Goal: Information Seeking & Learning: Learn about a topic

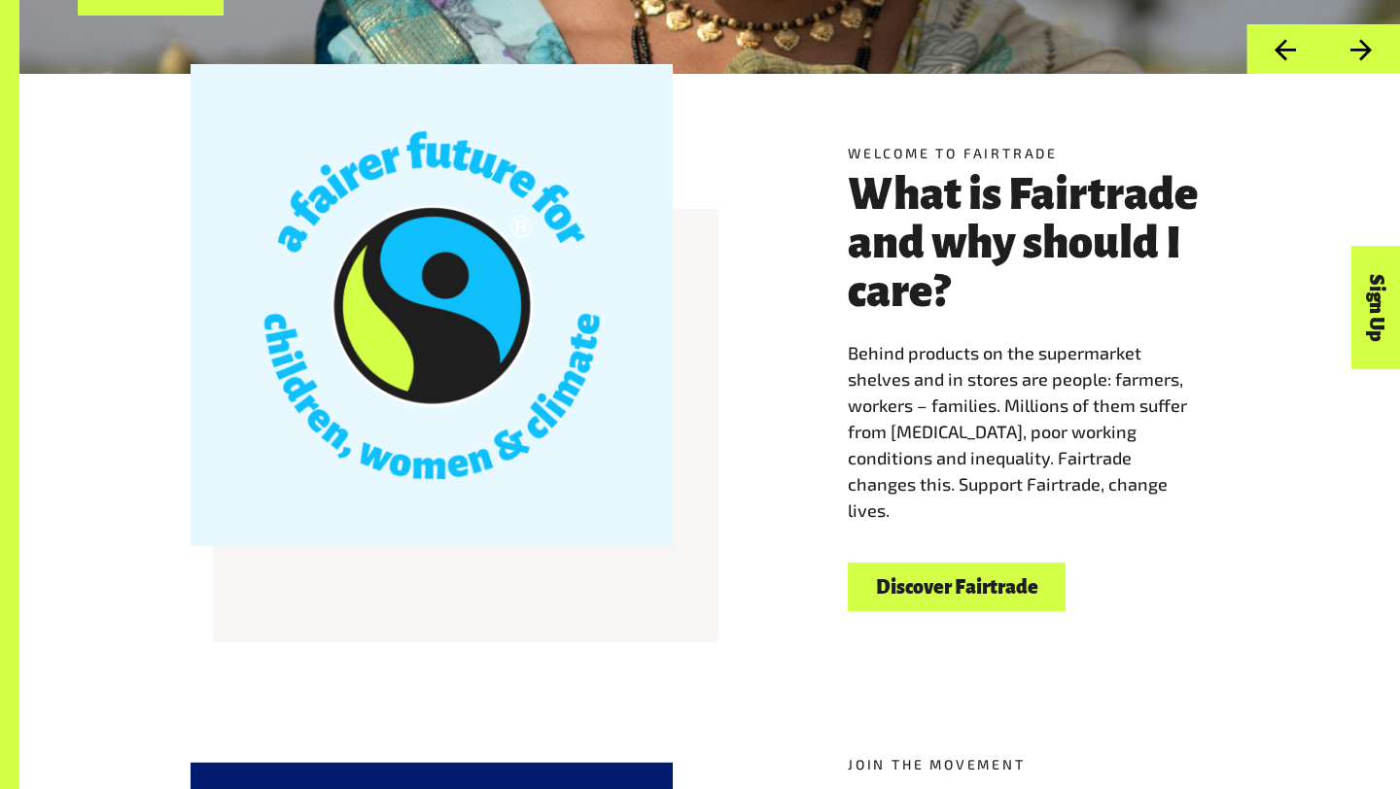
scroll to position [485, 0]
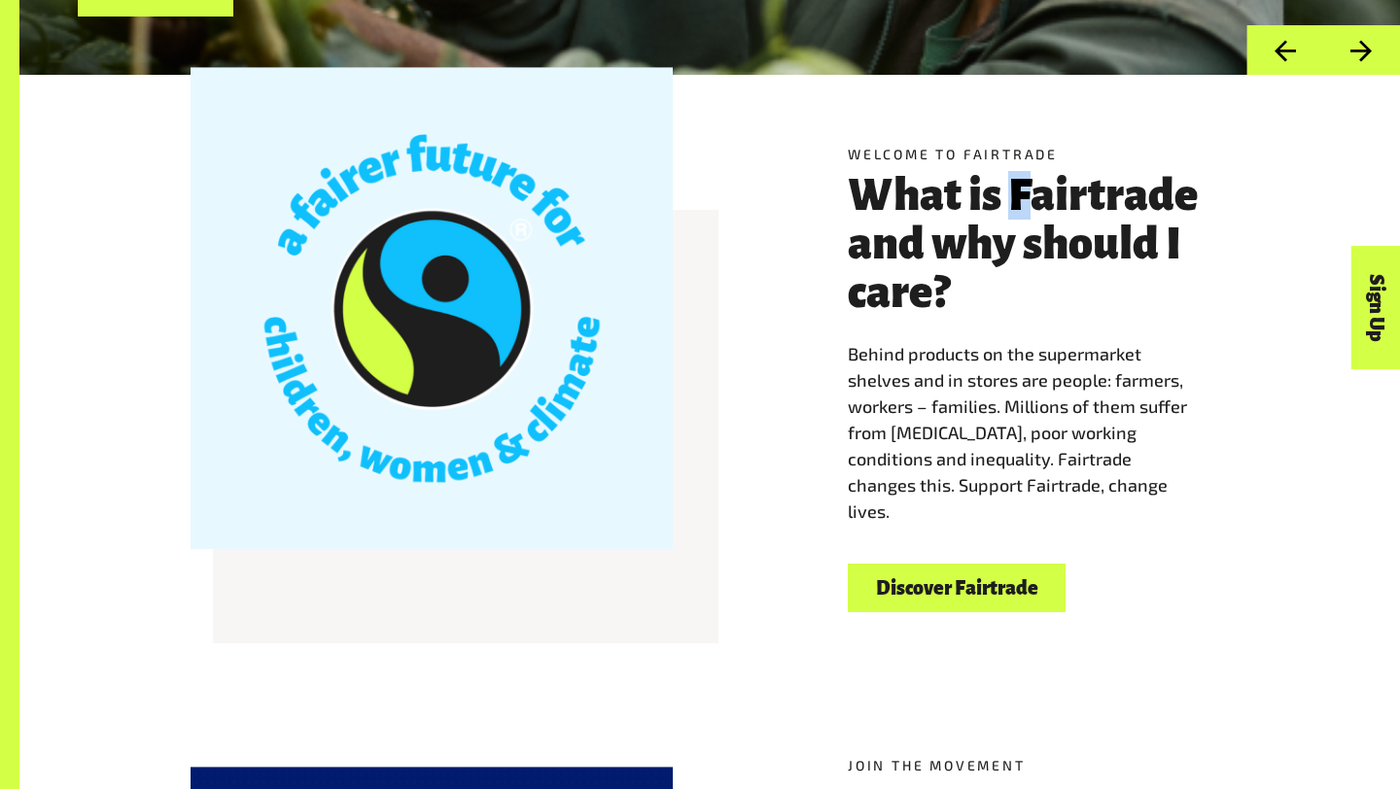
drag, startPoint x: 1006, startPoint y: 195, endPoint x: 1034, endPoint y: 226, distance: 42.0
click at [1035, 224] on h3 "What is Fairtrade and why should I care?" at bounding box center [1038, 244] width 381 height 146
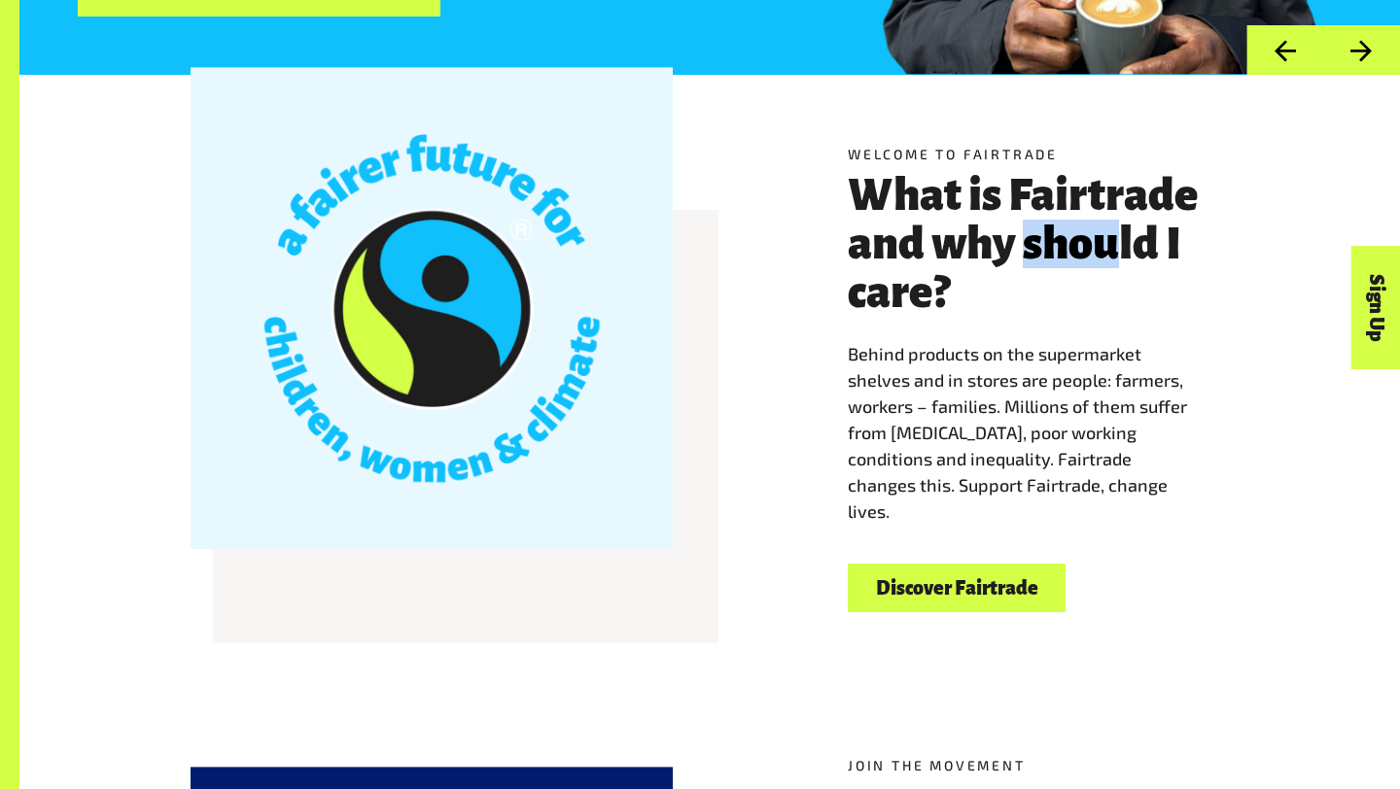
drag, startPoint x: 1025, startPoint y: 245, endPoint x: 1124, endPoint y: 257, distance: 98.9
click at [1124, 257] on h3 "What is Fairtrade and why should I care?" at bounding box center [1038, 244] width 381 height 146
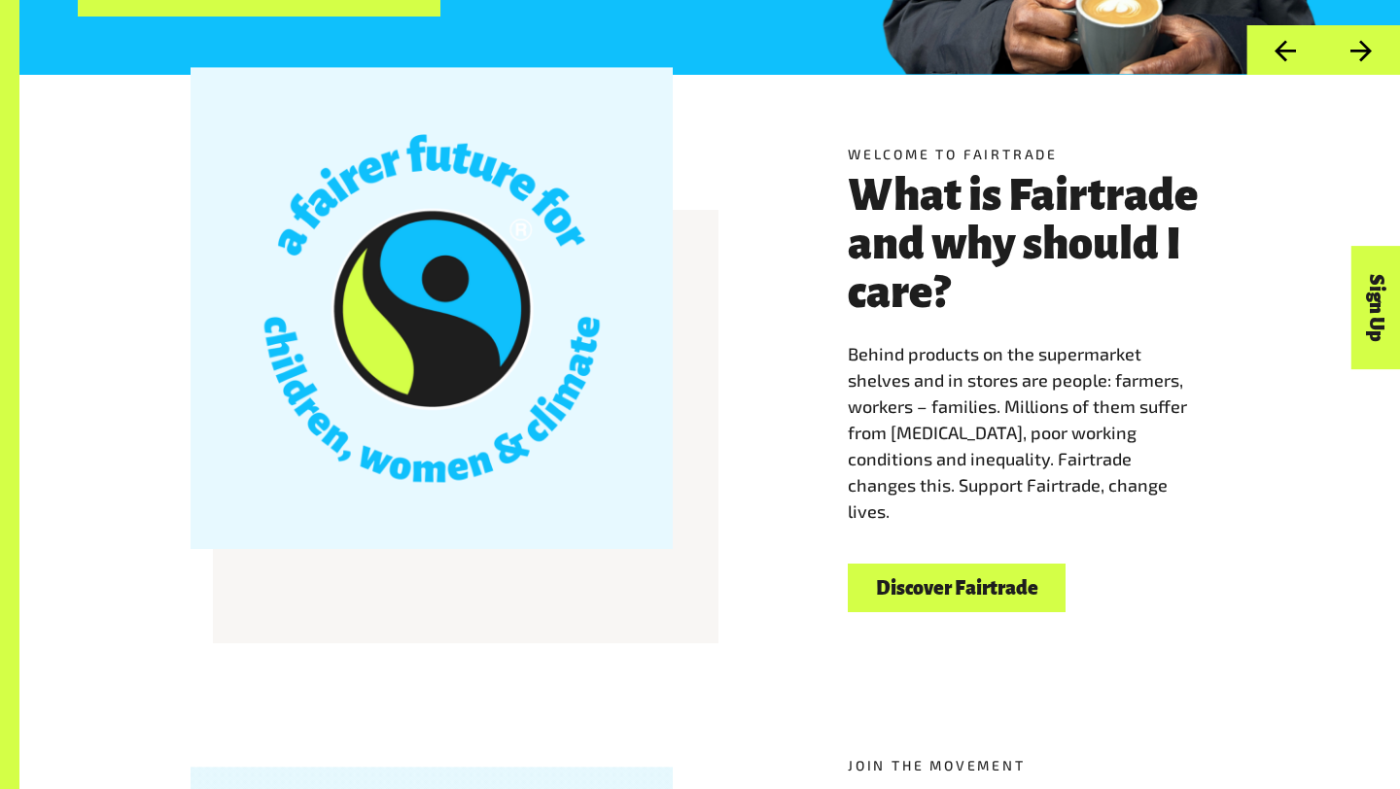
click at [1166, 259] on h3 "What is Fairtrade and why should I care?" at bounding box center [1038, 244] width 381 height 146
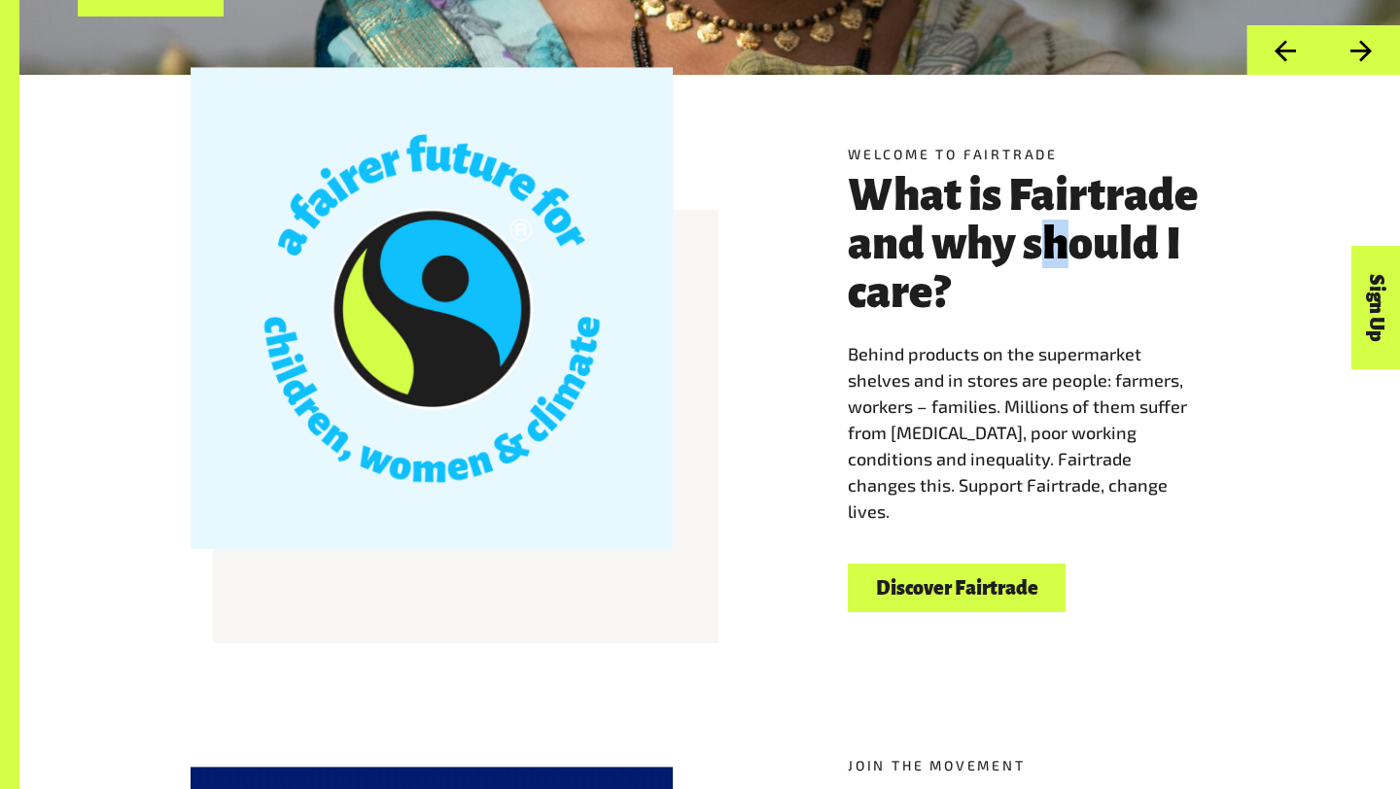
drag, startPoint x: 1043, startPoint y: 254, endPoint x: 1063, endPoint y: 255, distance: 20.4
click at [1063, 255] on h3 "What is Fairtrade and why should I care?" at bounding box center [1038, 244] width 381 height 146
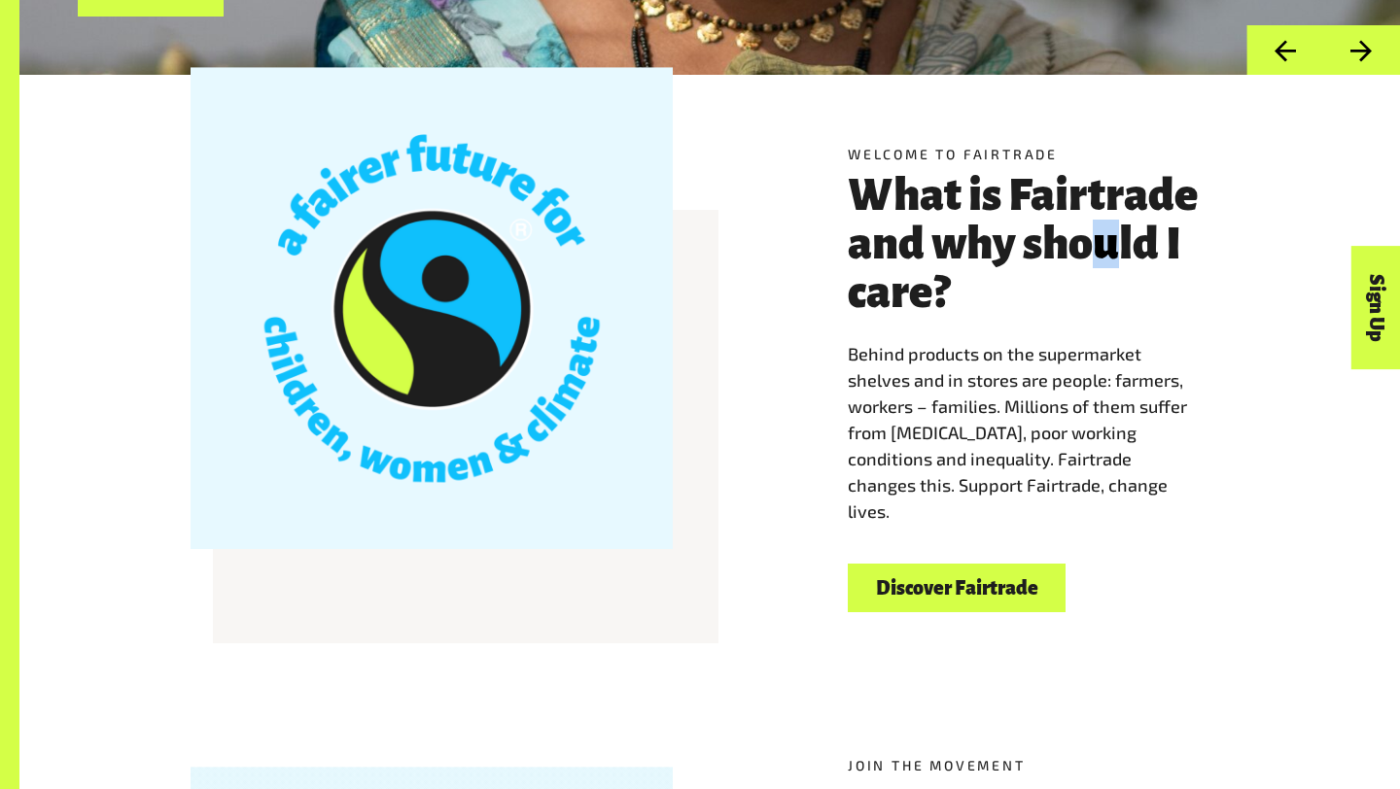
drag, startPoint x: 1100, startPoint y: 255, endPoint x: 1113, endPoint y: 255, distance: 12.6
click at [1113, 255] on h3 "What is Fairtrade and why should I care?" at bounding box center [1038, 244] width 381 height 146
click at [1139, 250] on h3 "What is Fairtrade and why should I care?" at bounding box center [1038, 244] width 381 height 146
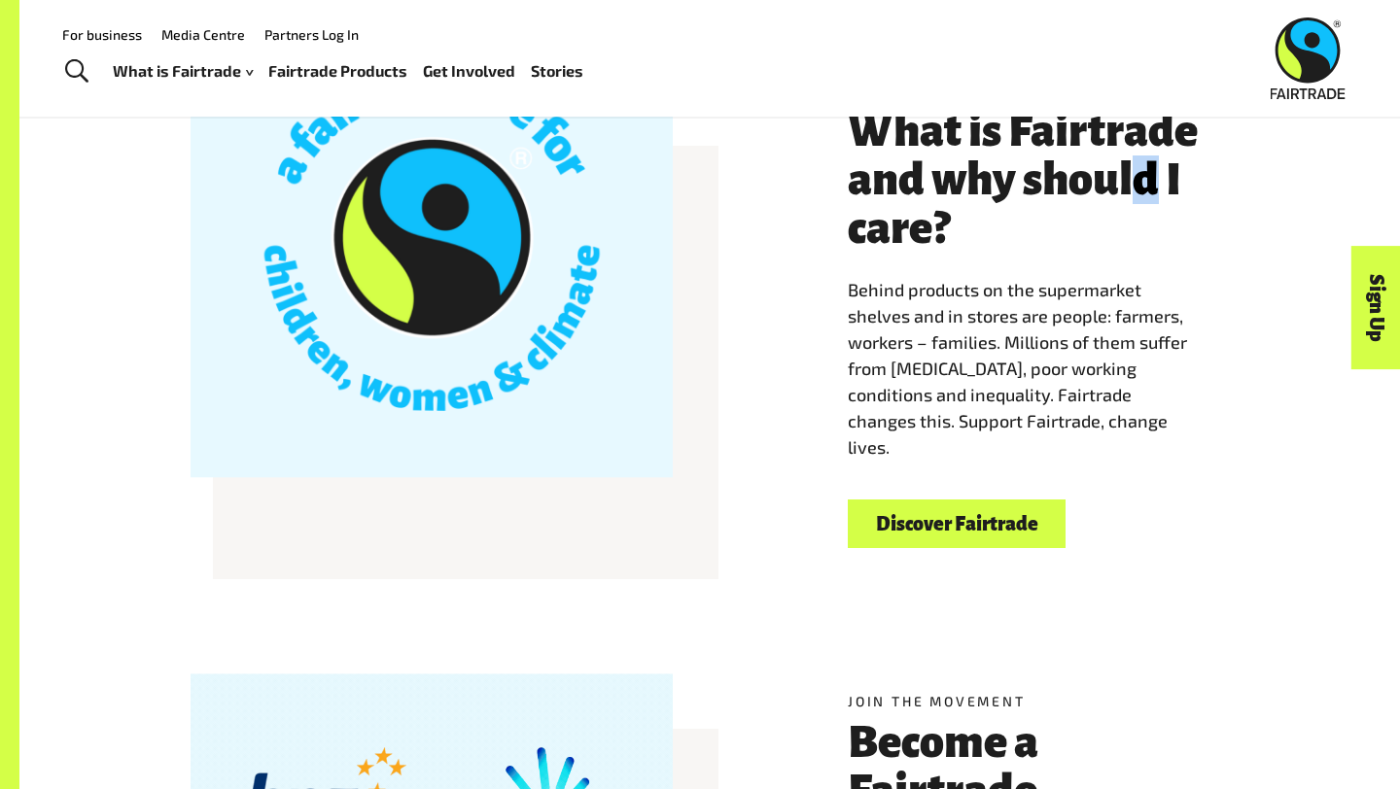
scroll to position [543, 0]
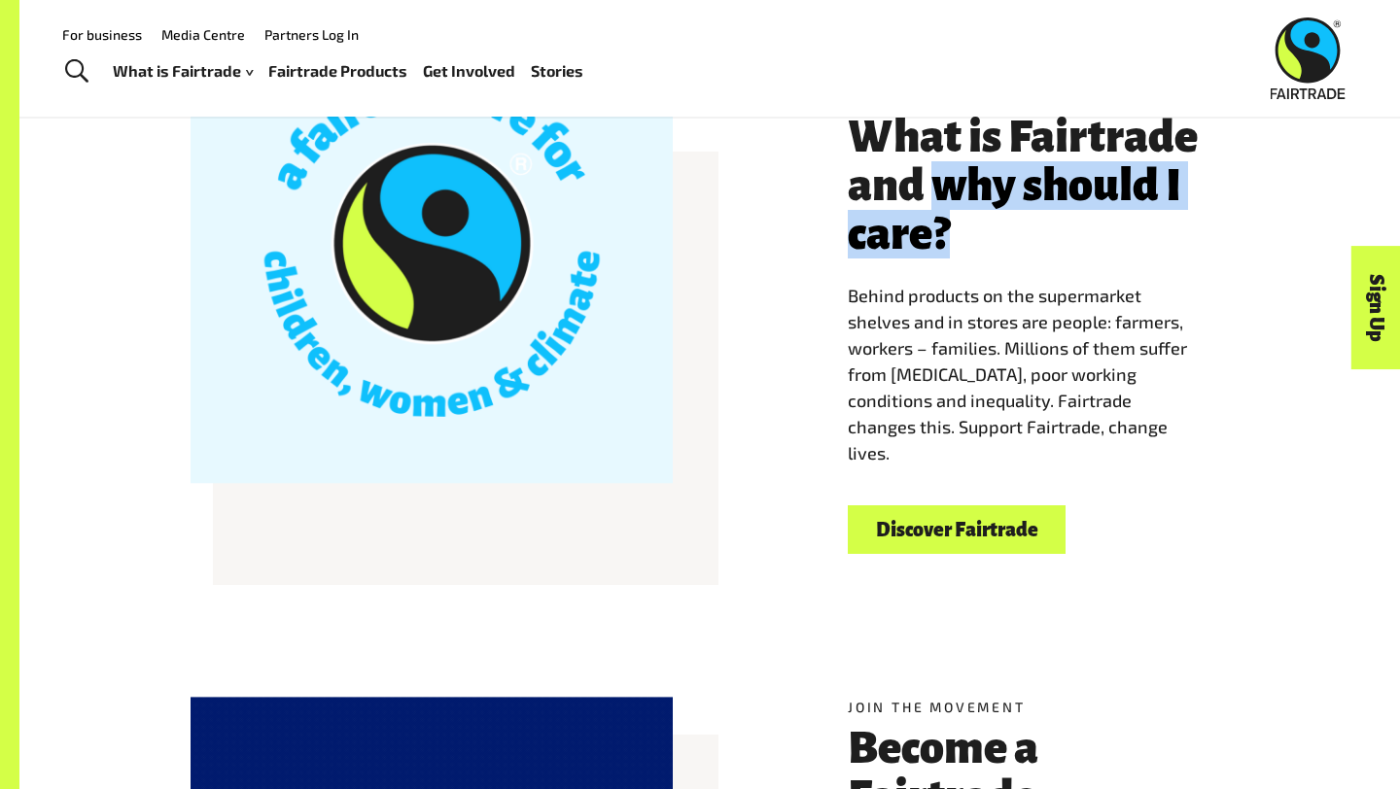
drag, startPoint x: 932, startPoint y: 185, endPoint x: 1066, endPoint y: 256, distance: 151.8
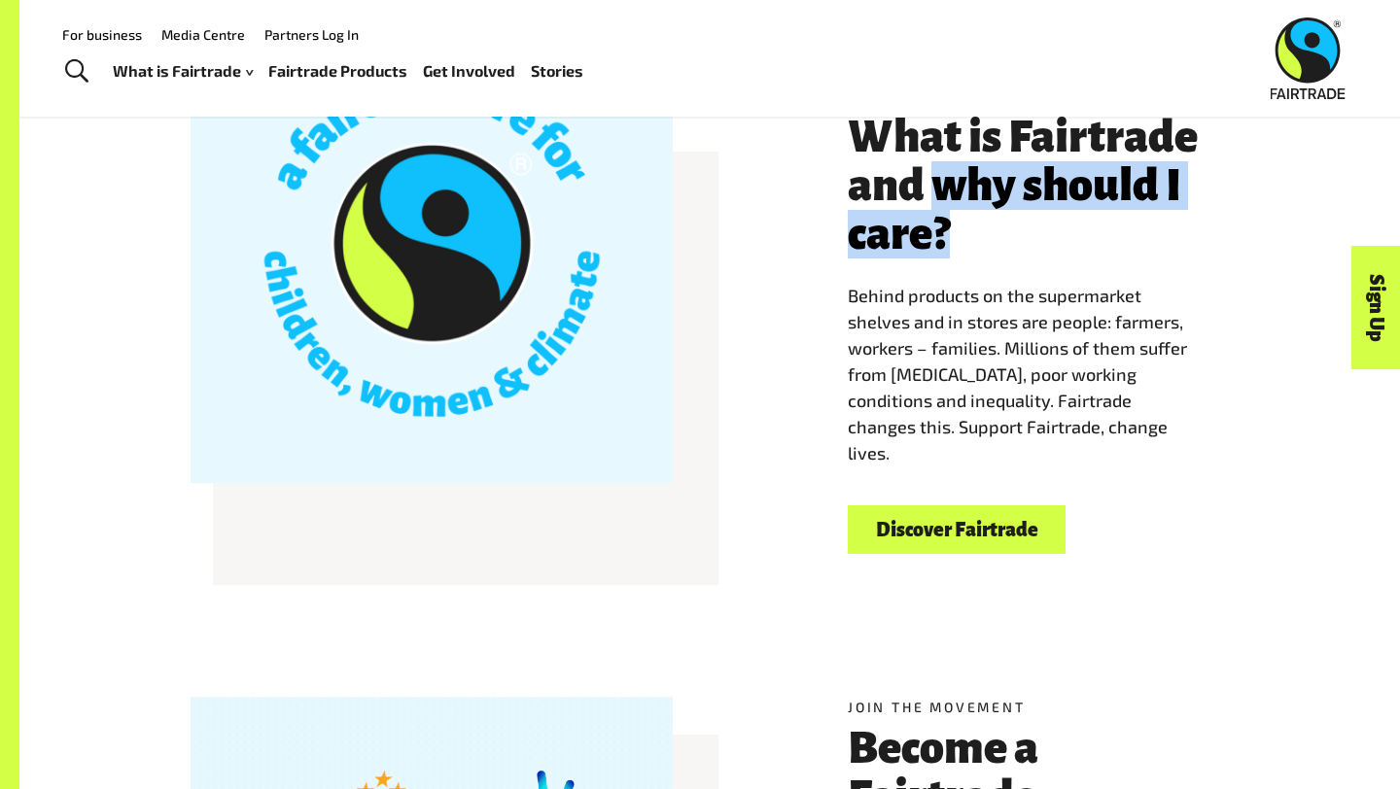
click at [1066, 256] on h3 "What is Fairtrade and why should I care?" at bounding box center [1038, 186] width 381 height 146
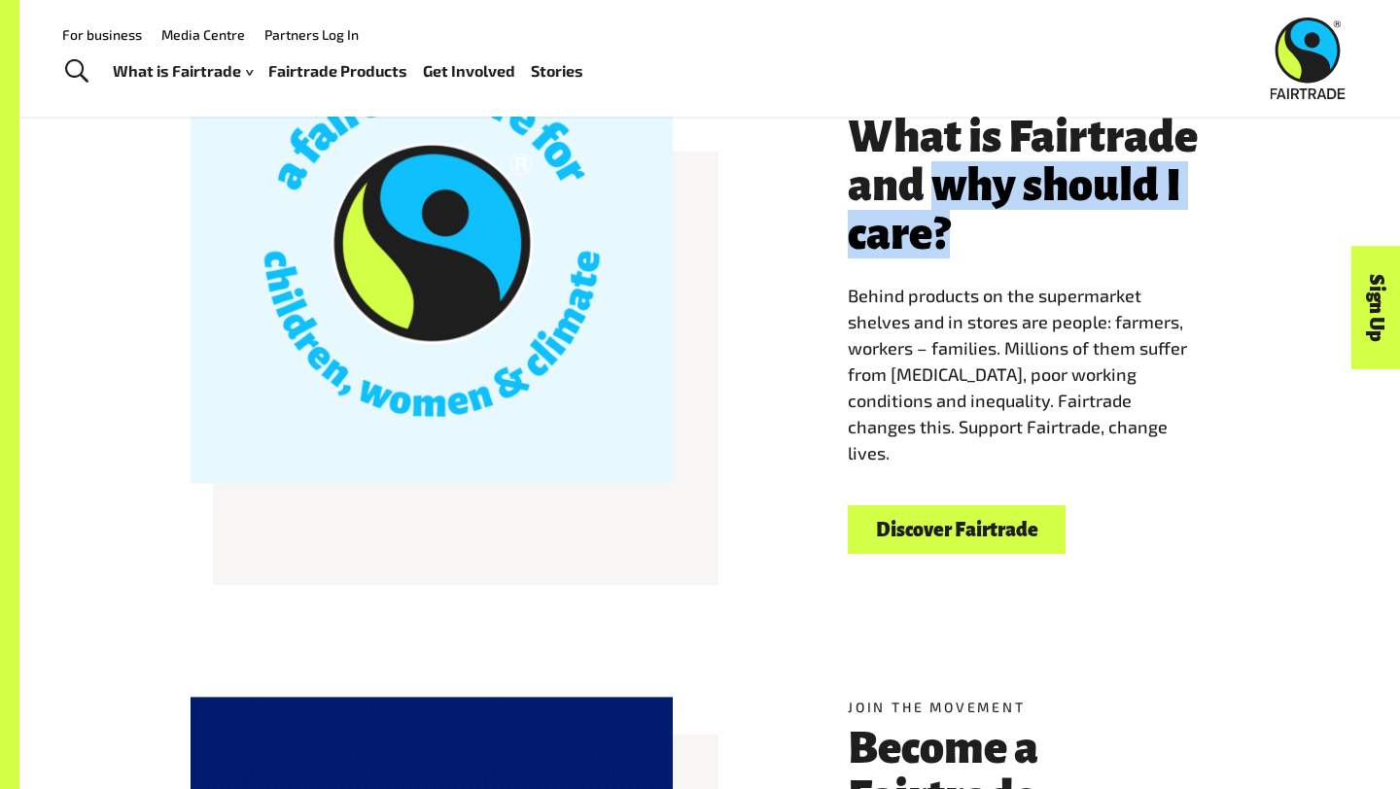
click at [361, 75] on link "Fairtrade Products" at bounding box center [337, 71] width 139 height 28
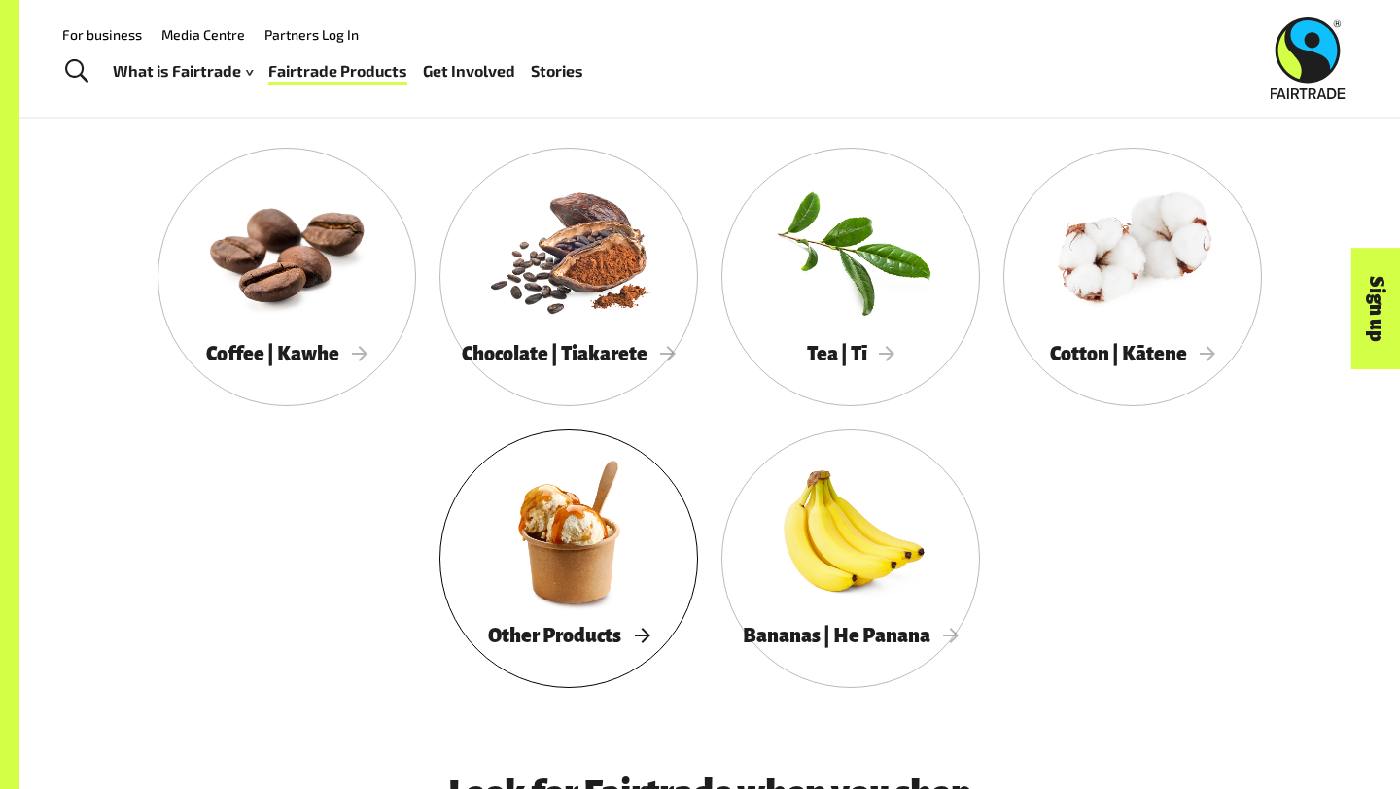
scroll to position [909, 0]
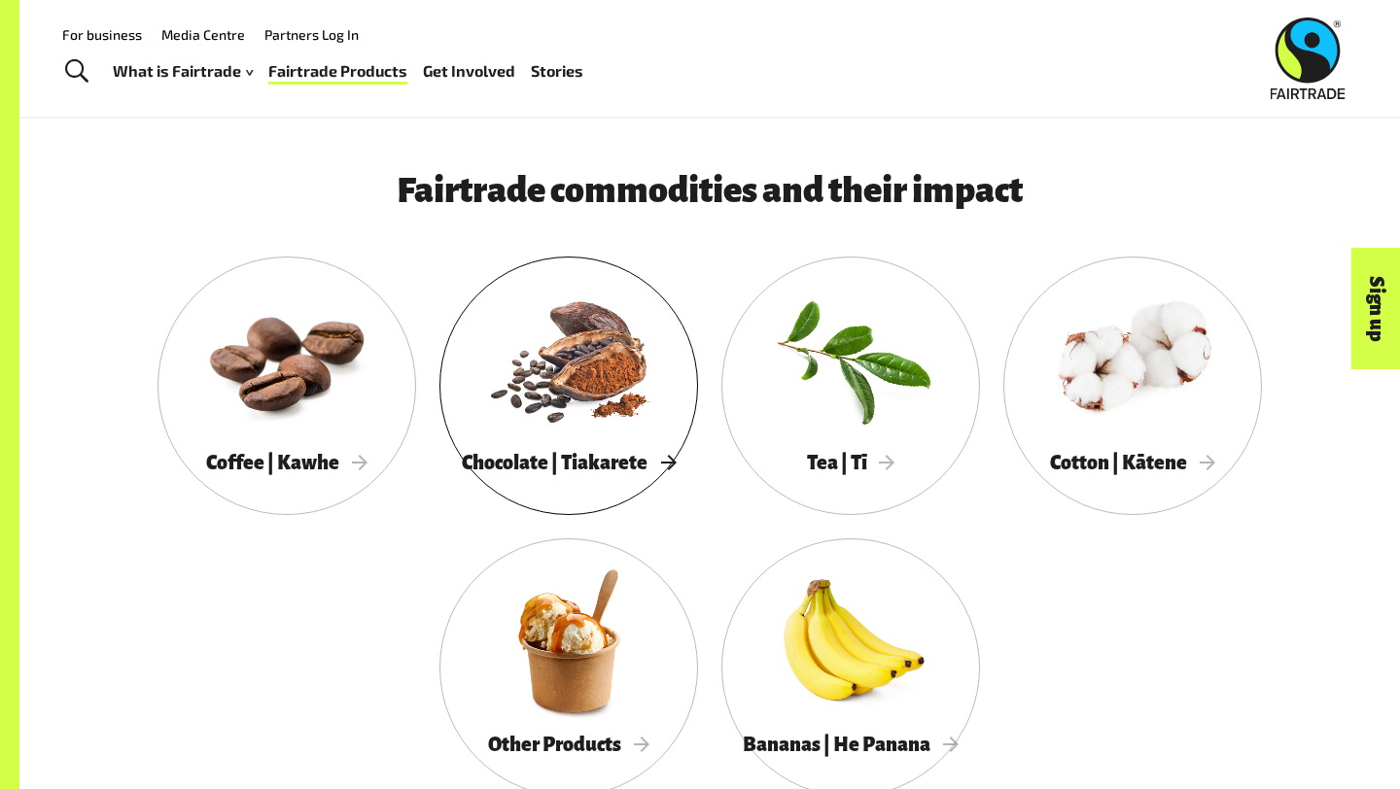
click at [612, 374] on div at bounding box center [568, 359] width 259 height 168
click at [347, 451] on div "Coffee | Kawhe" at bounding box center [286, 463] width 259 height 40
click at [615, 668] on div at bounding box center [568, 641] width 259 height 168
click at [1130, 432] on div at bounding box center [1132, 359] width 259 height 168
click at [861, 398] on div at bounding box center [850, 359] width 259 height 168
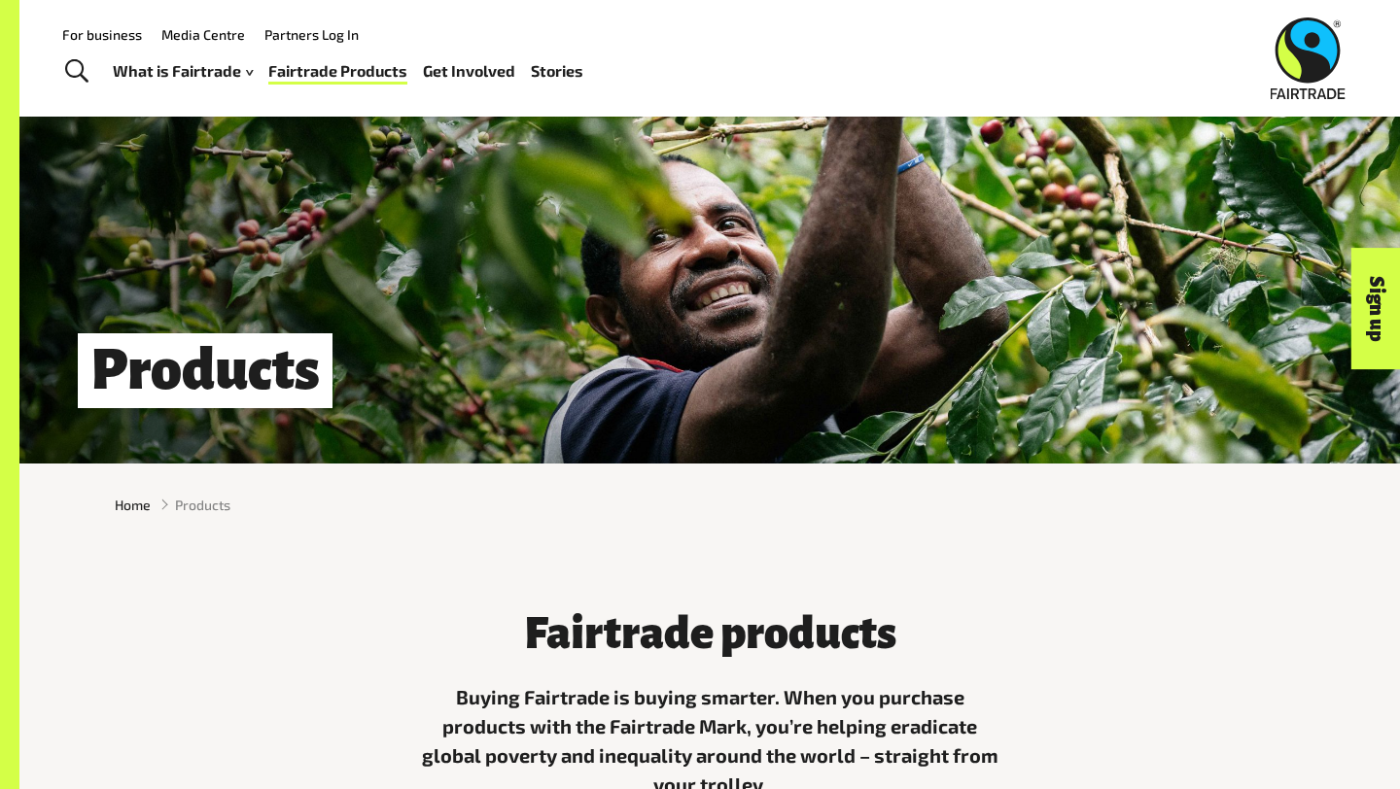
scroll to position [0, 0]
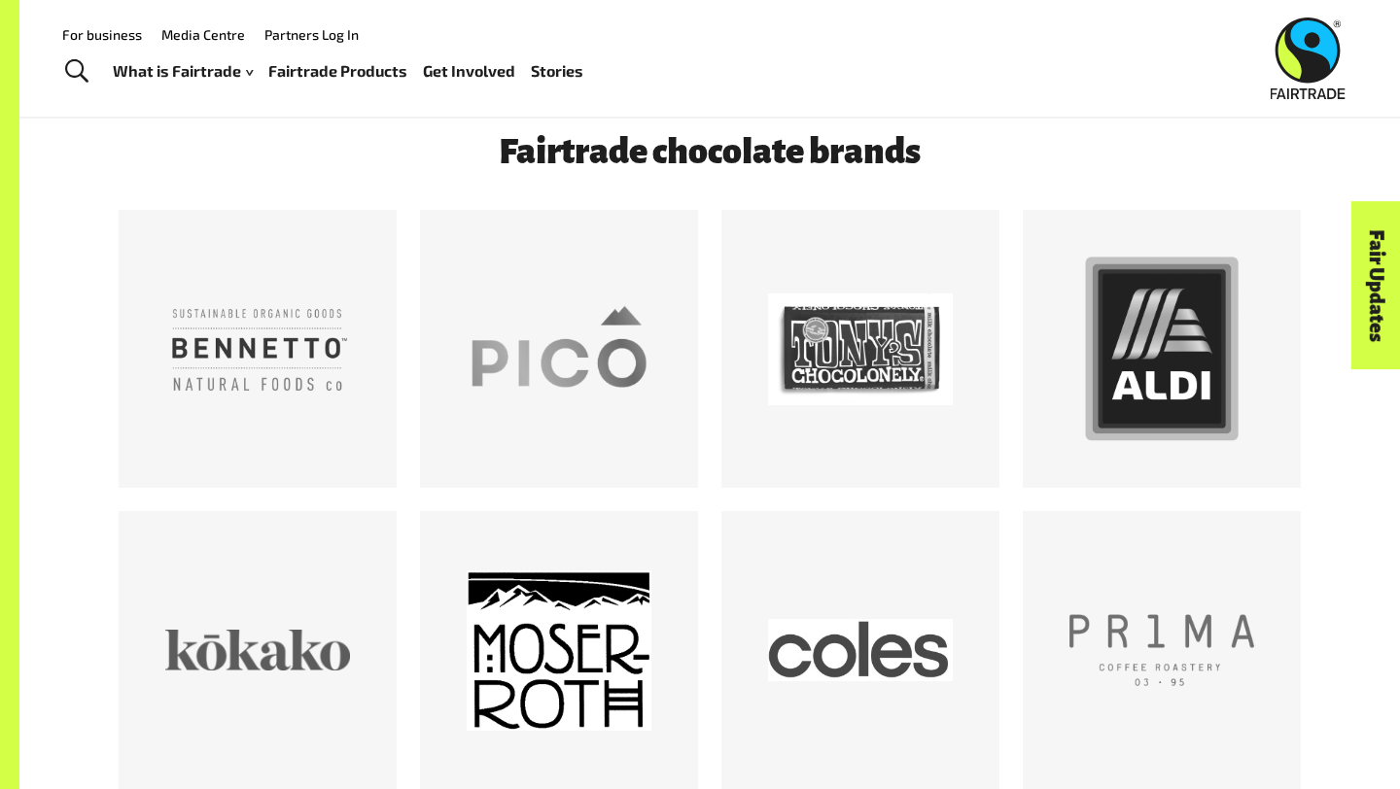
scroll to position [1004, 0]
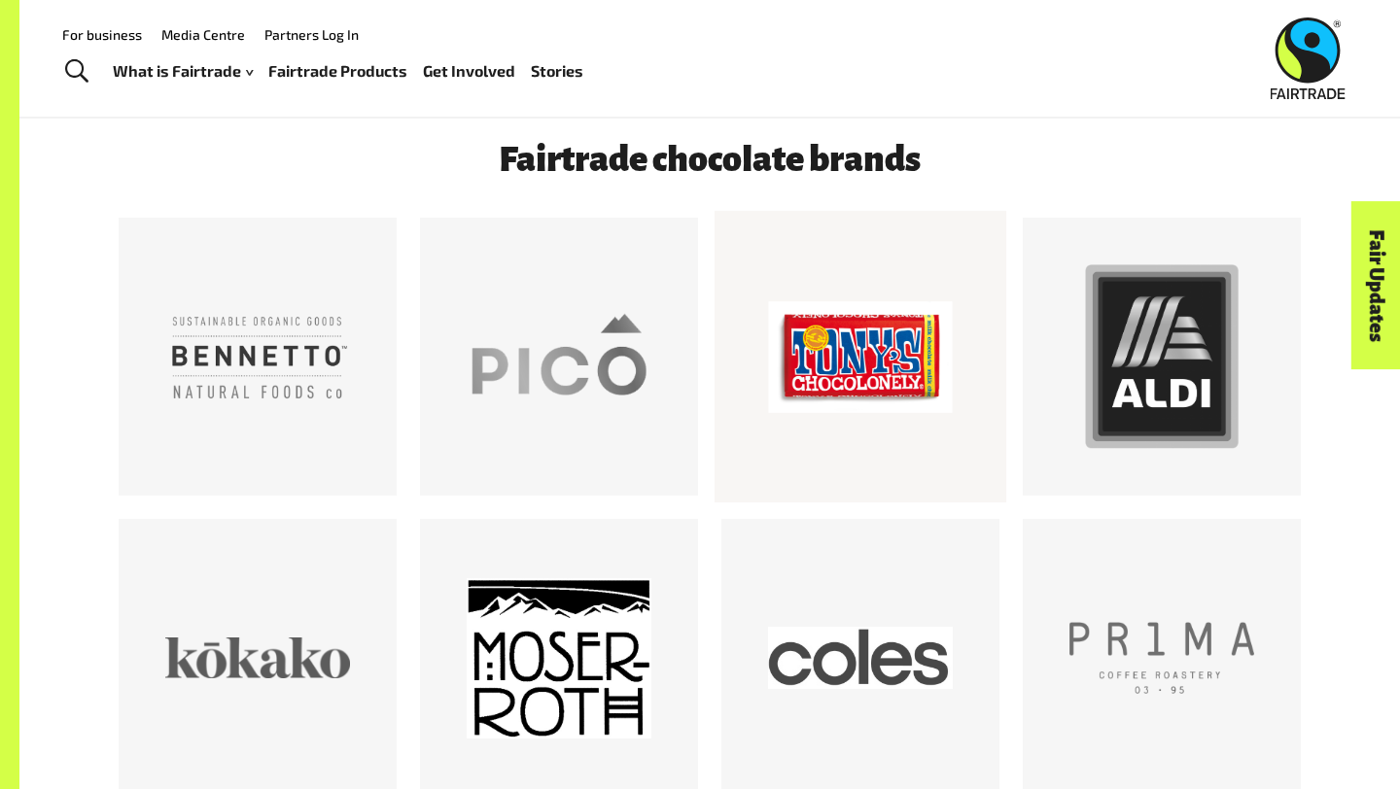
click at [825, 435] on div at bounding box center [860, 356] width 185 height 185
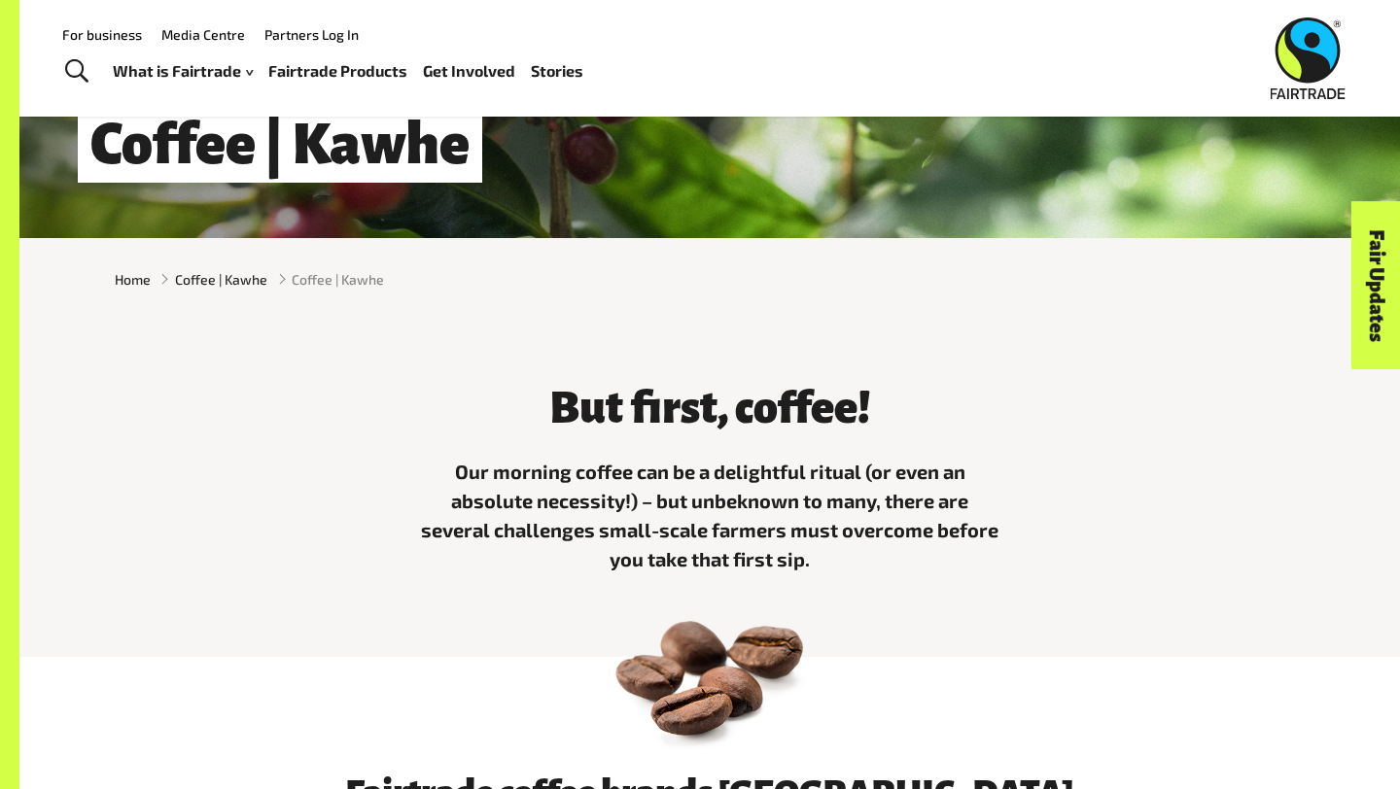
scroll to position [277, 0]
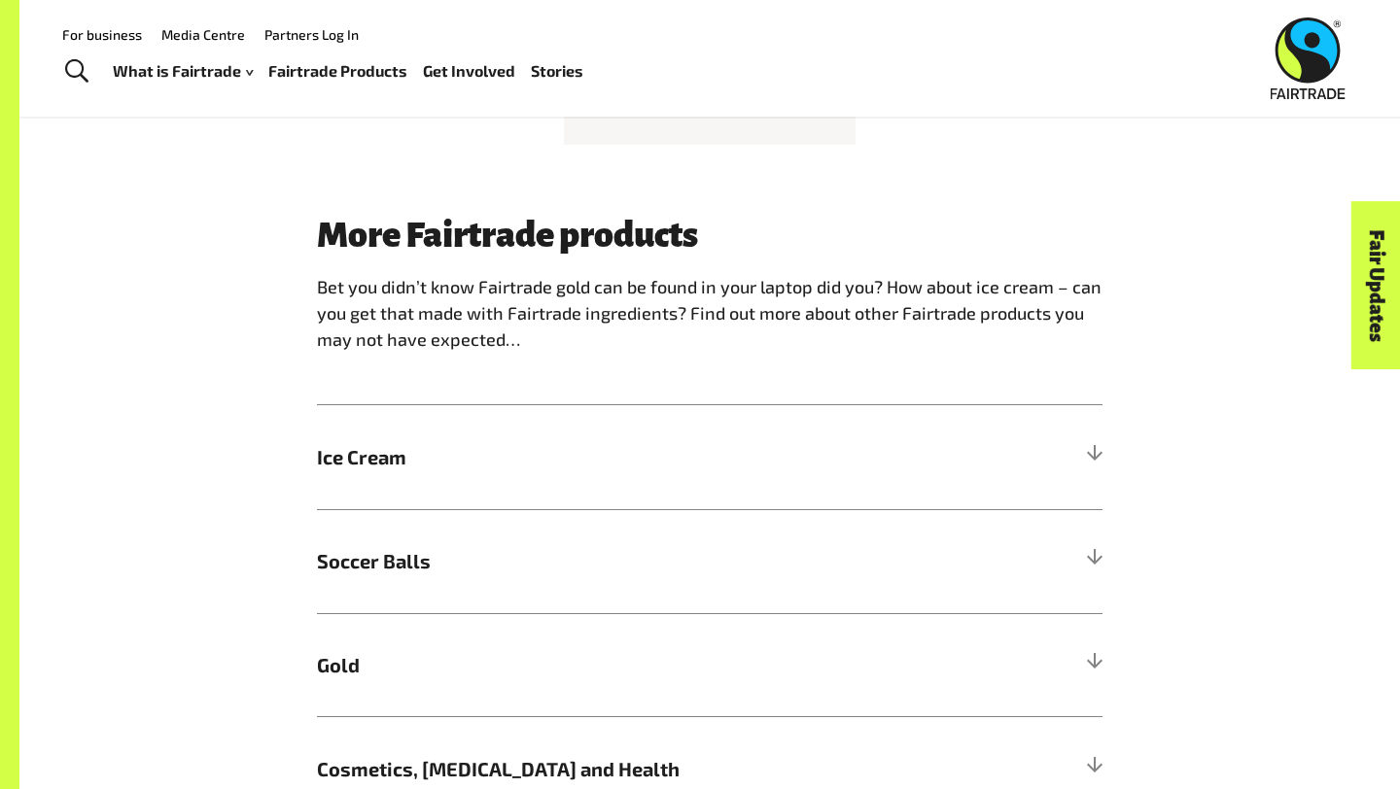
scroll to position [1357, 0]
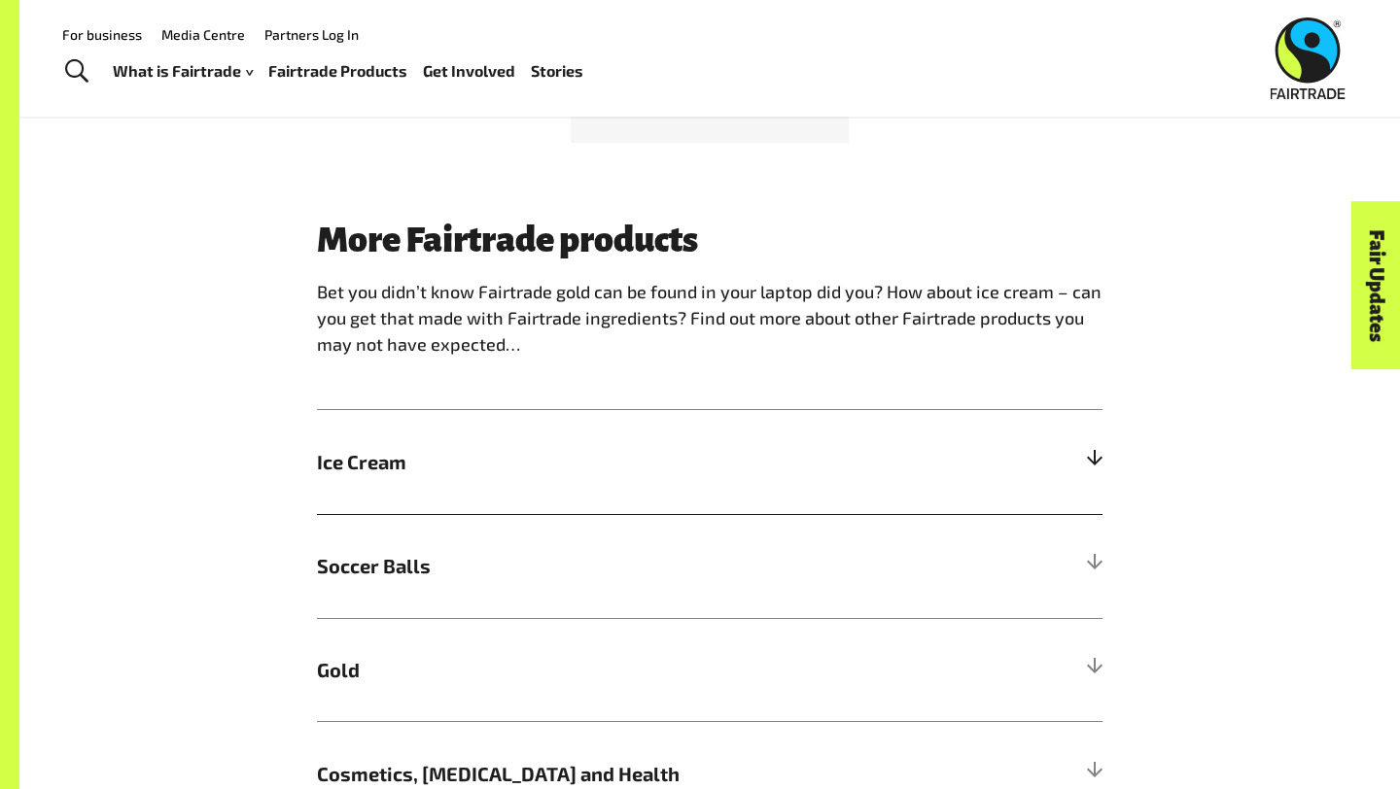
click at [906, 442] on h5 "Ice Cream" at bounding box center [709, 462] width 785 height 104
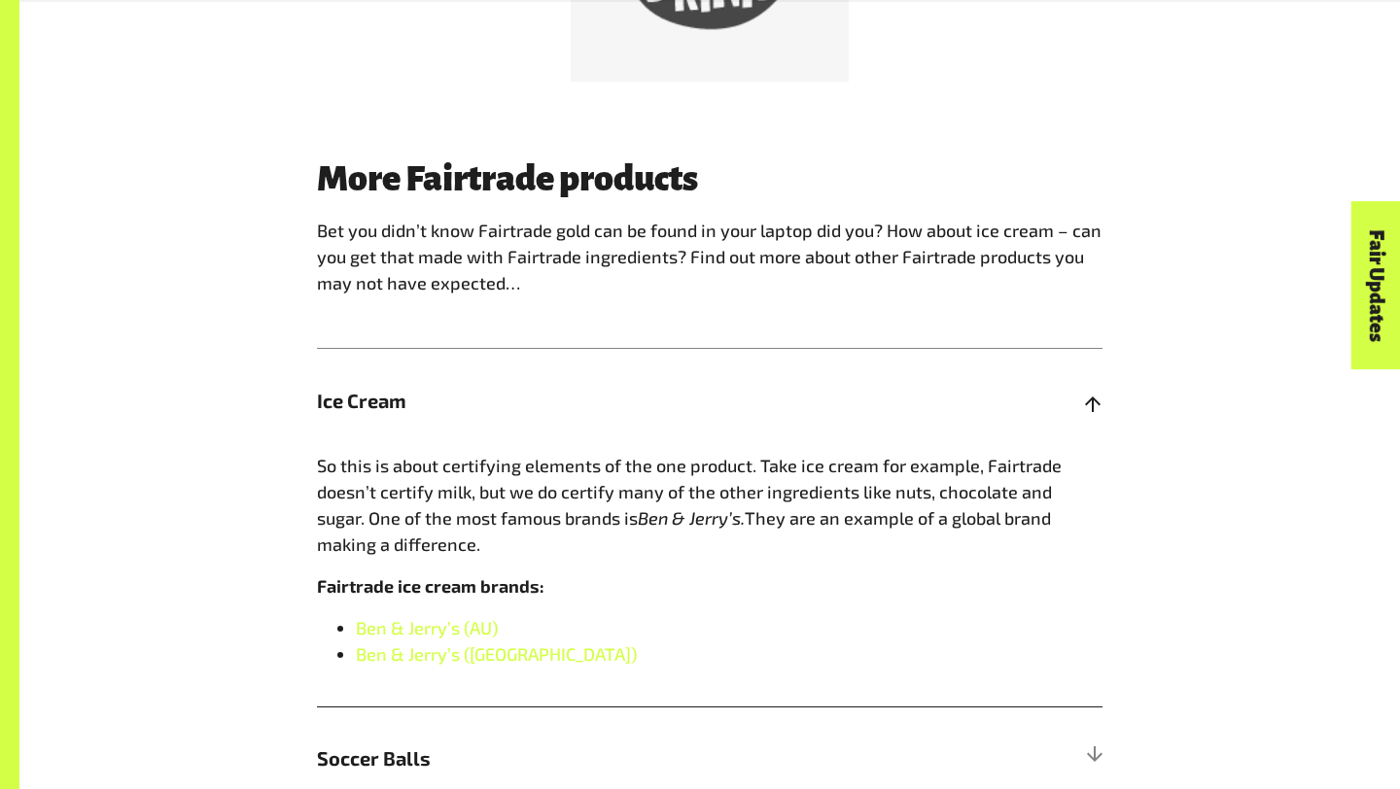
scroll to position [1417, 0]
click at [785, 389] on span "Ice Cream" at bounding box center [611, 401] width 589 height 29
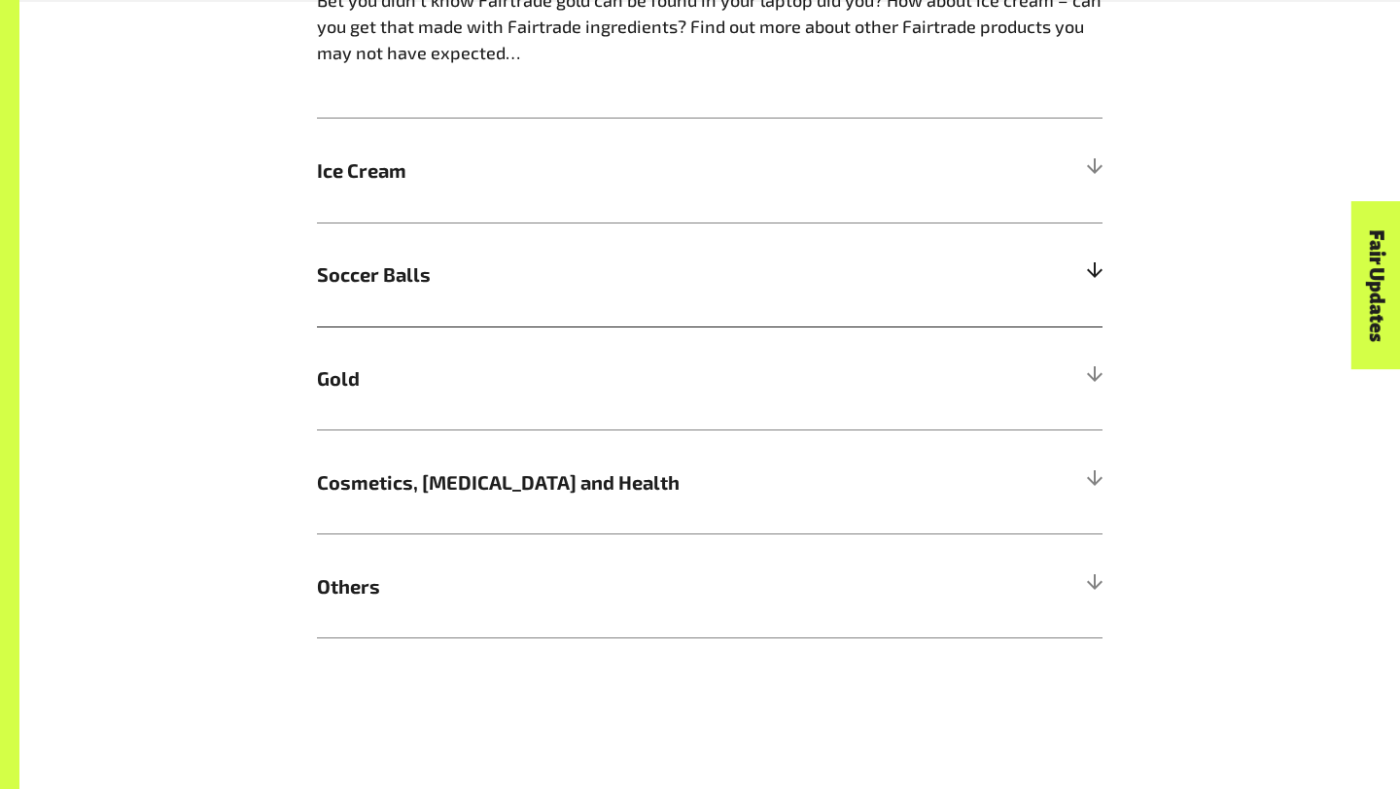
scroll to position [1662, 0]
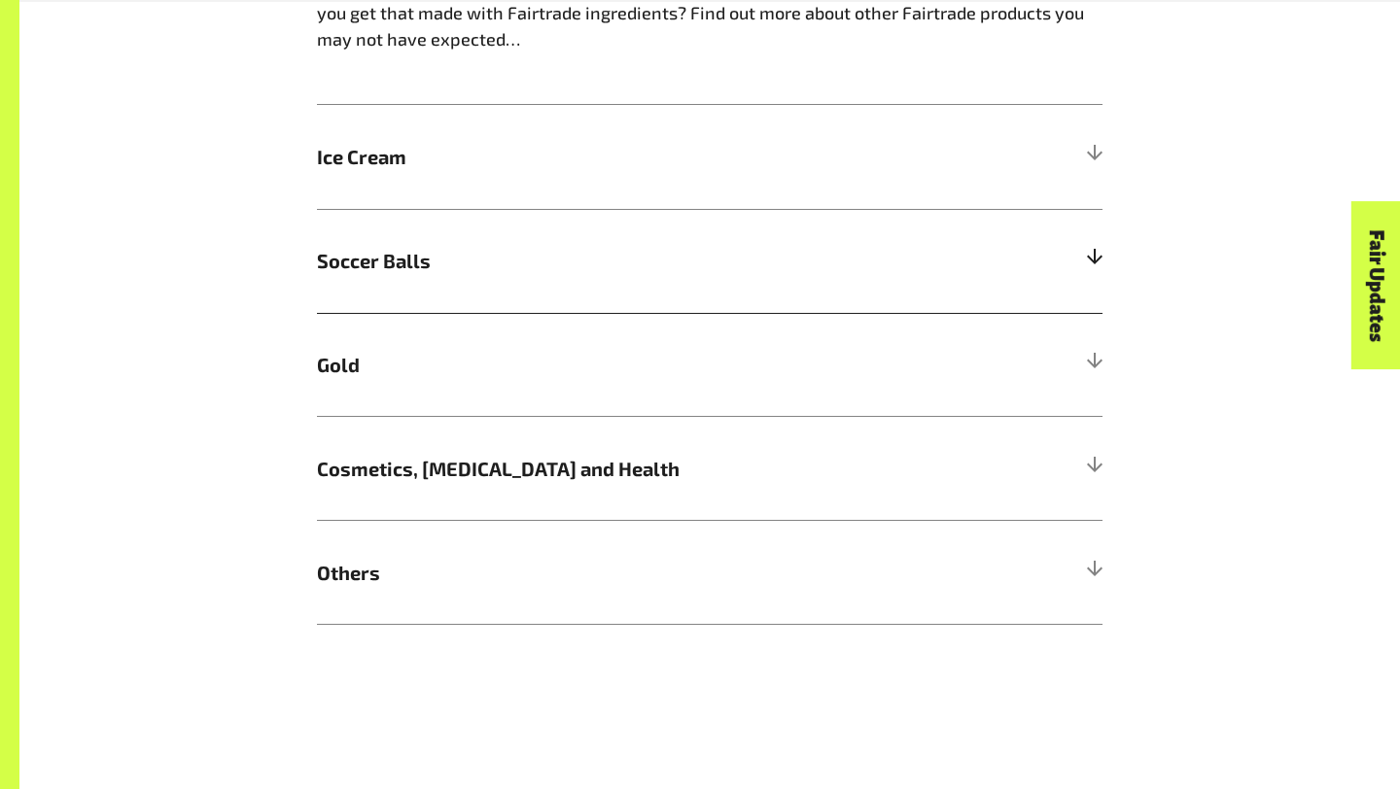
click at [633, 439] on h5 "Cosmetics, Skin Care and Health" at bounding box center [709, 468] width 785 height 104
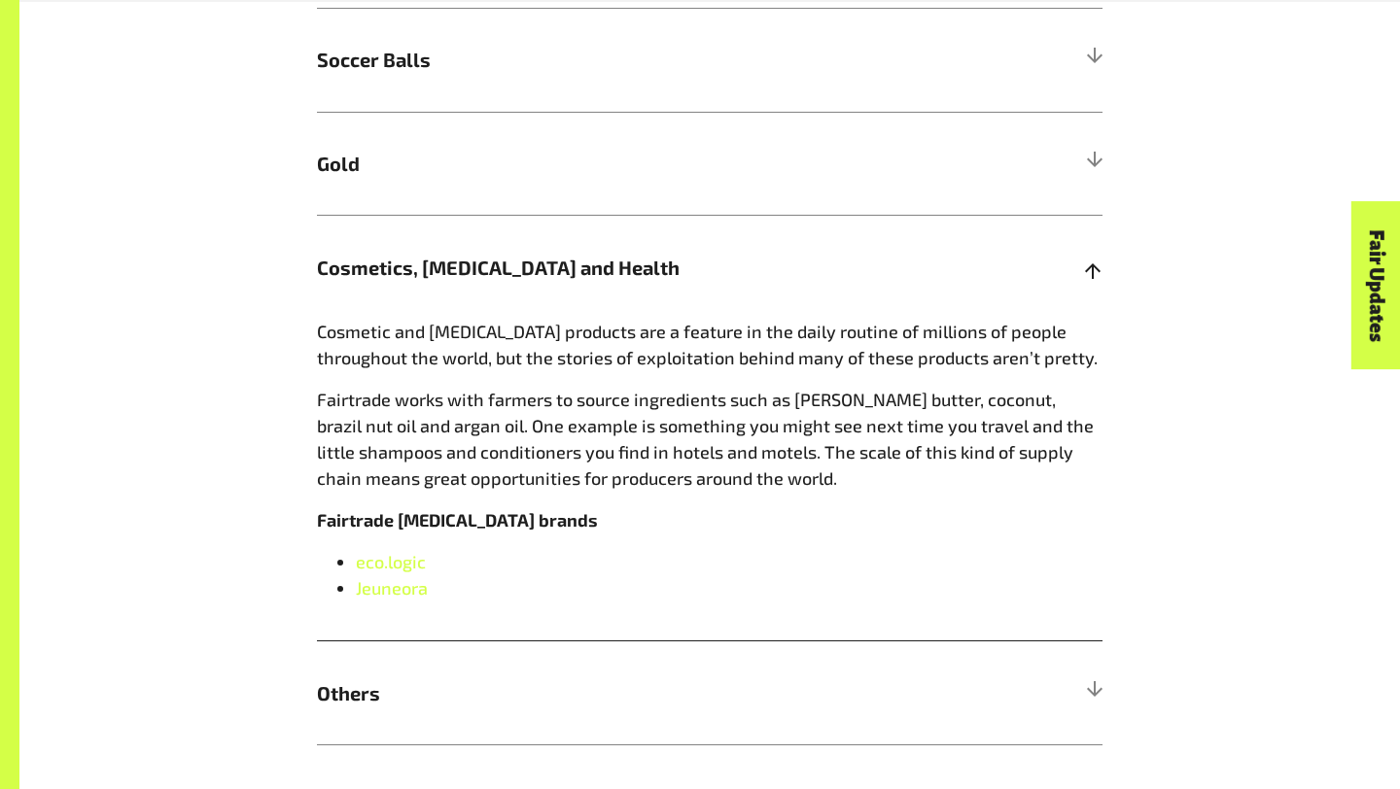
scroll to position [1878, 0]
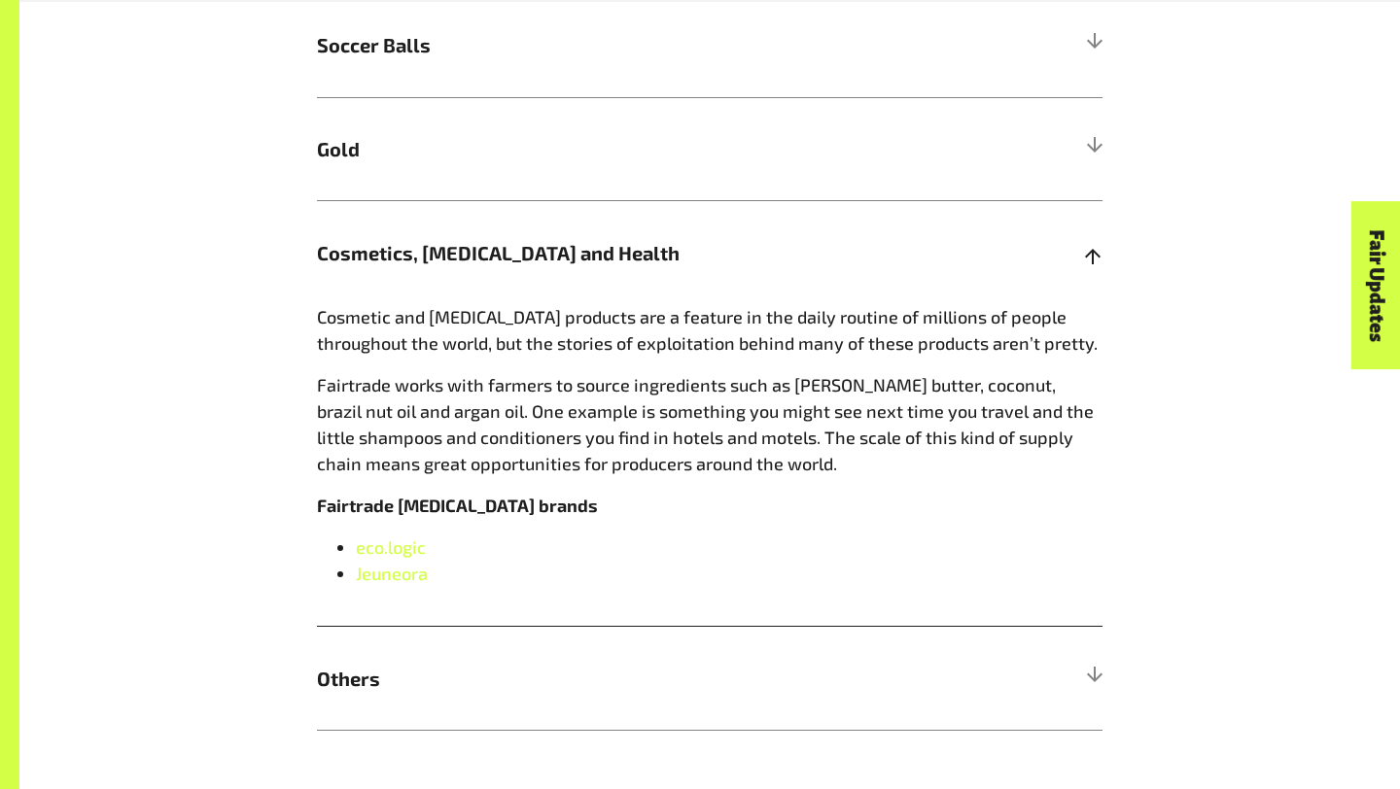
click at [492, 275] on h5 "Cosmetics, Skin Care and Health" at bounding box center [709, 252] width 785 height 104
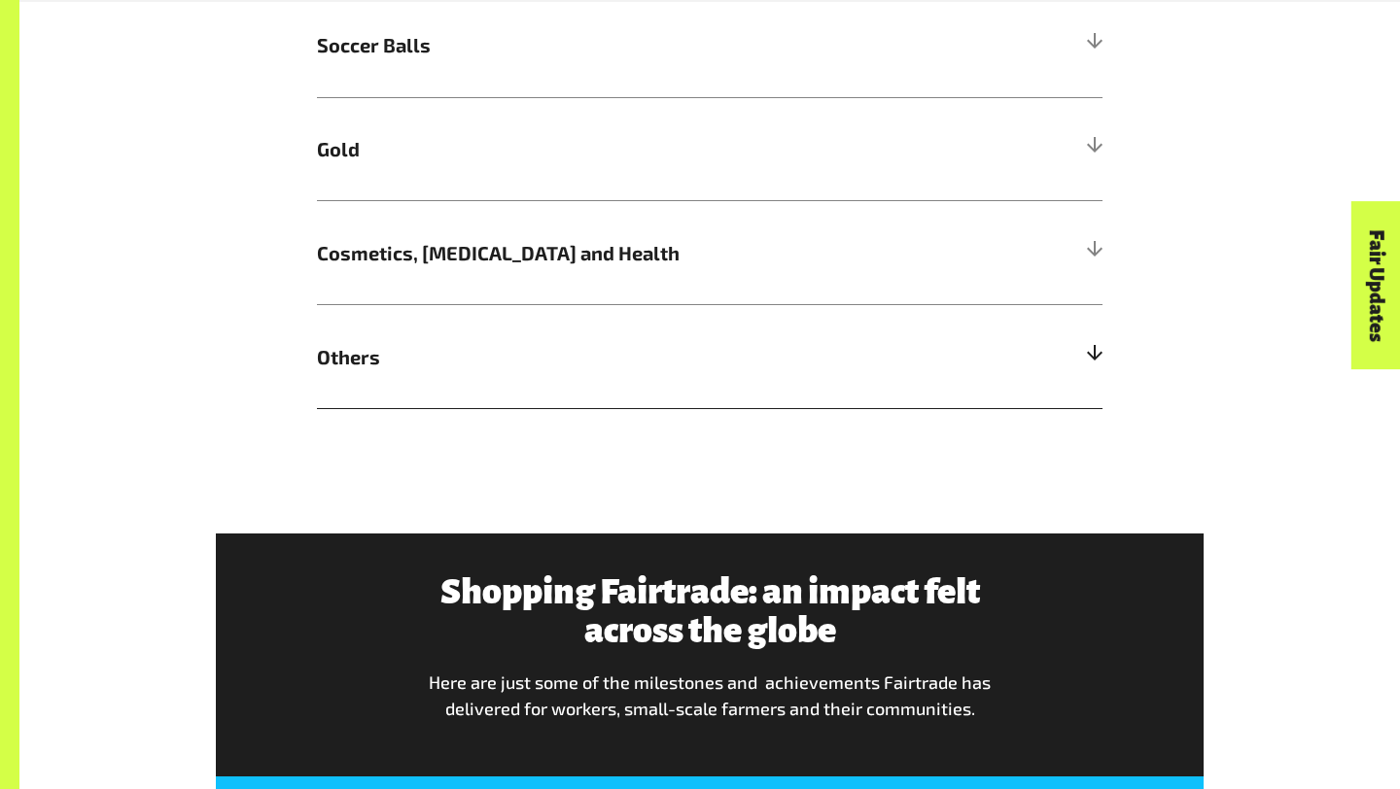
click at [444, 348] on span "Others" at bounding box center [611, 356] width 589 height 29
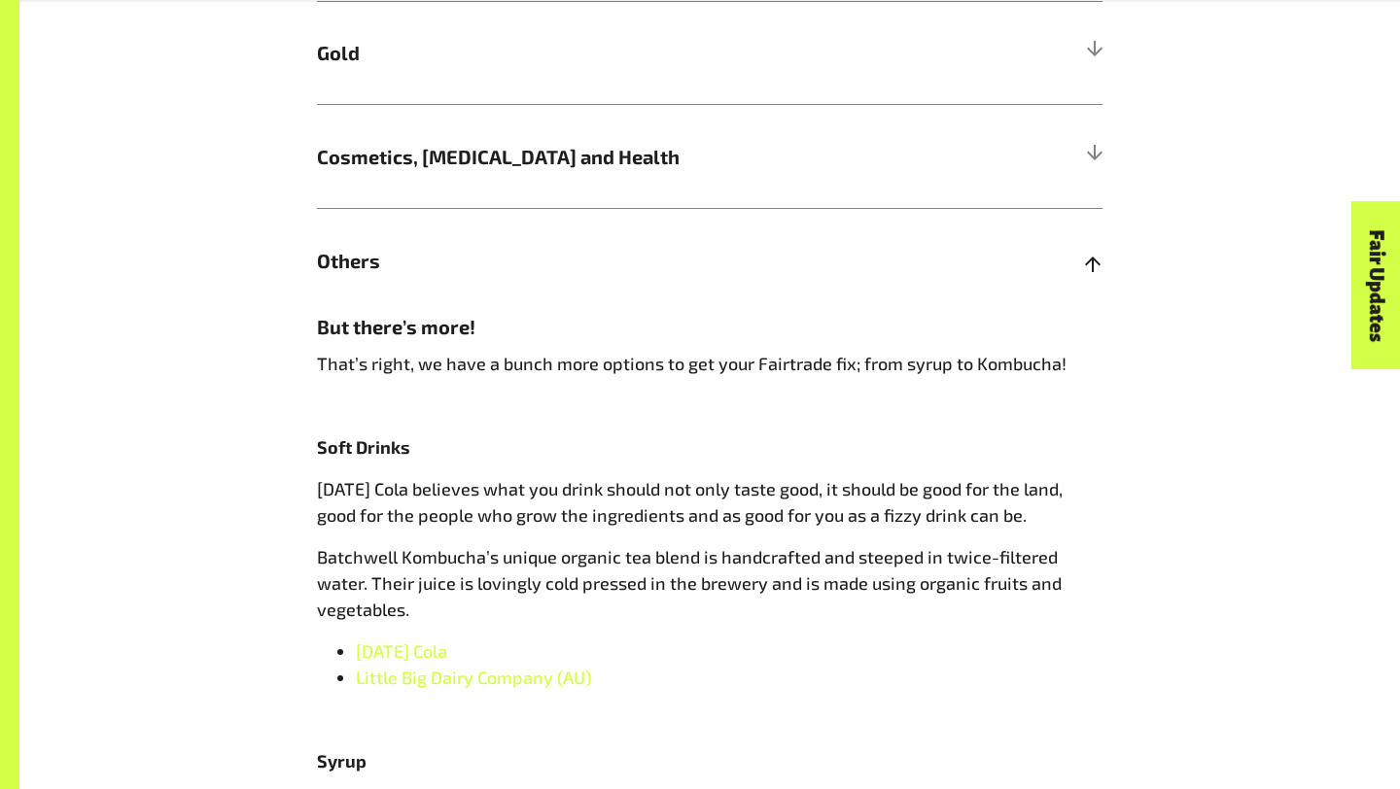
scroll to position [1975, 0]
click at [460, 311] on h5 "But there’s more!" at bounding box center [709, 325] width 785 height 29
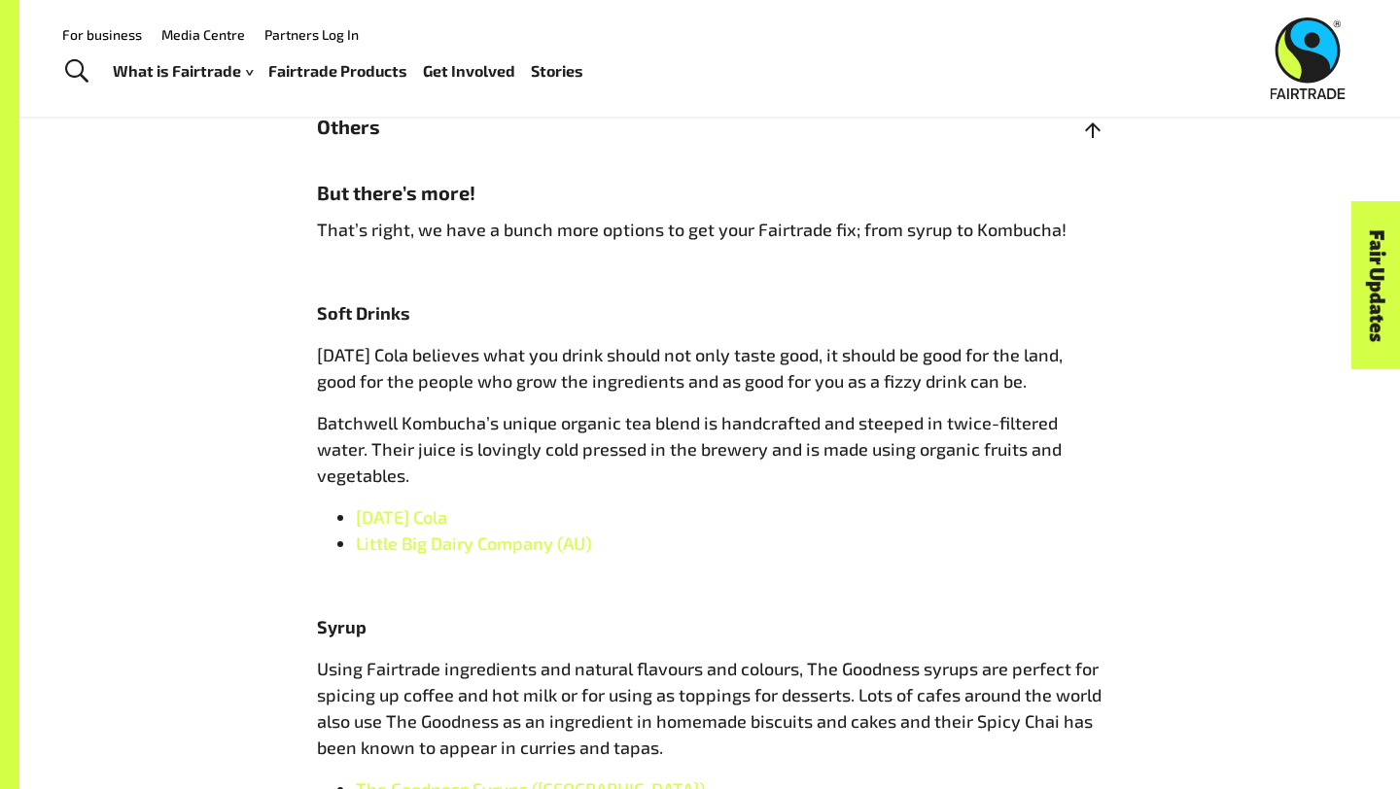
scroll to position [2000, 0]
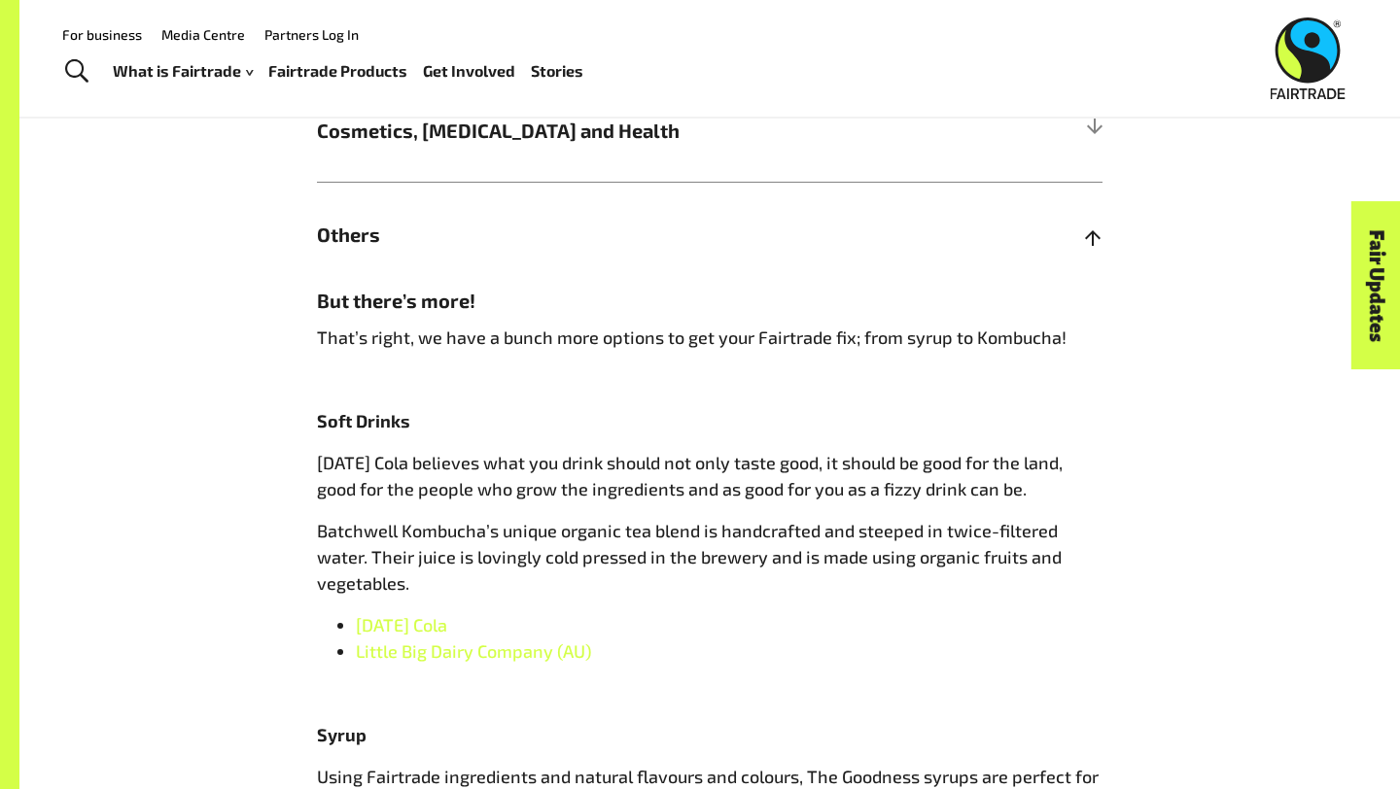
click at [367, 254] on h5 "Others" at bounding box center [709, 234] width 785 height 104
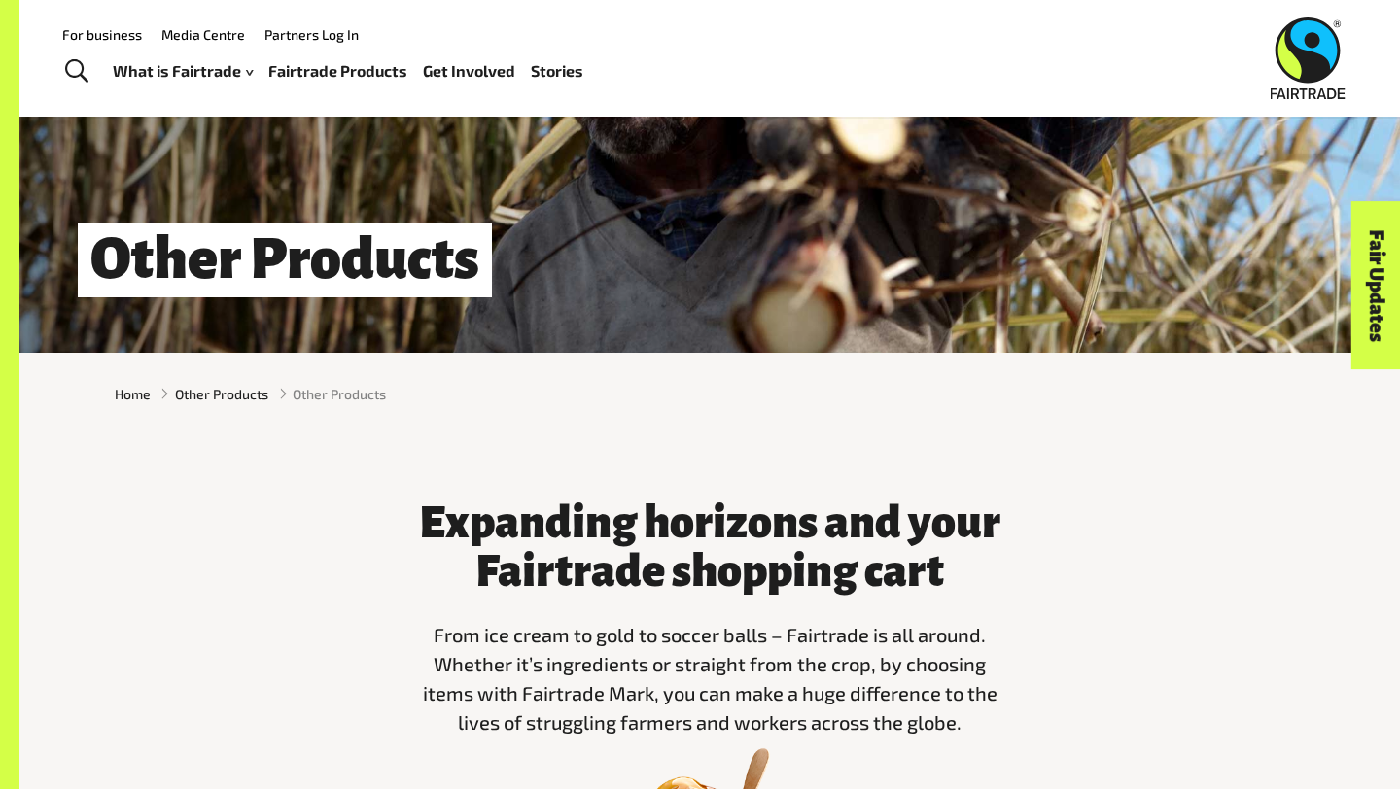
scroll to position [151, 0]
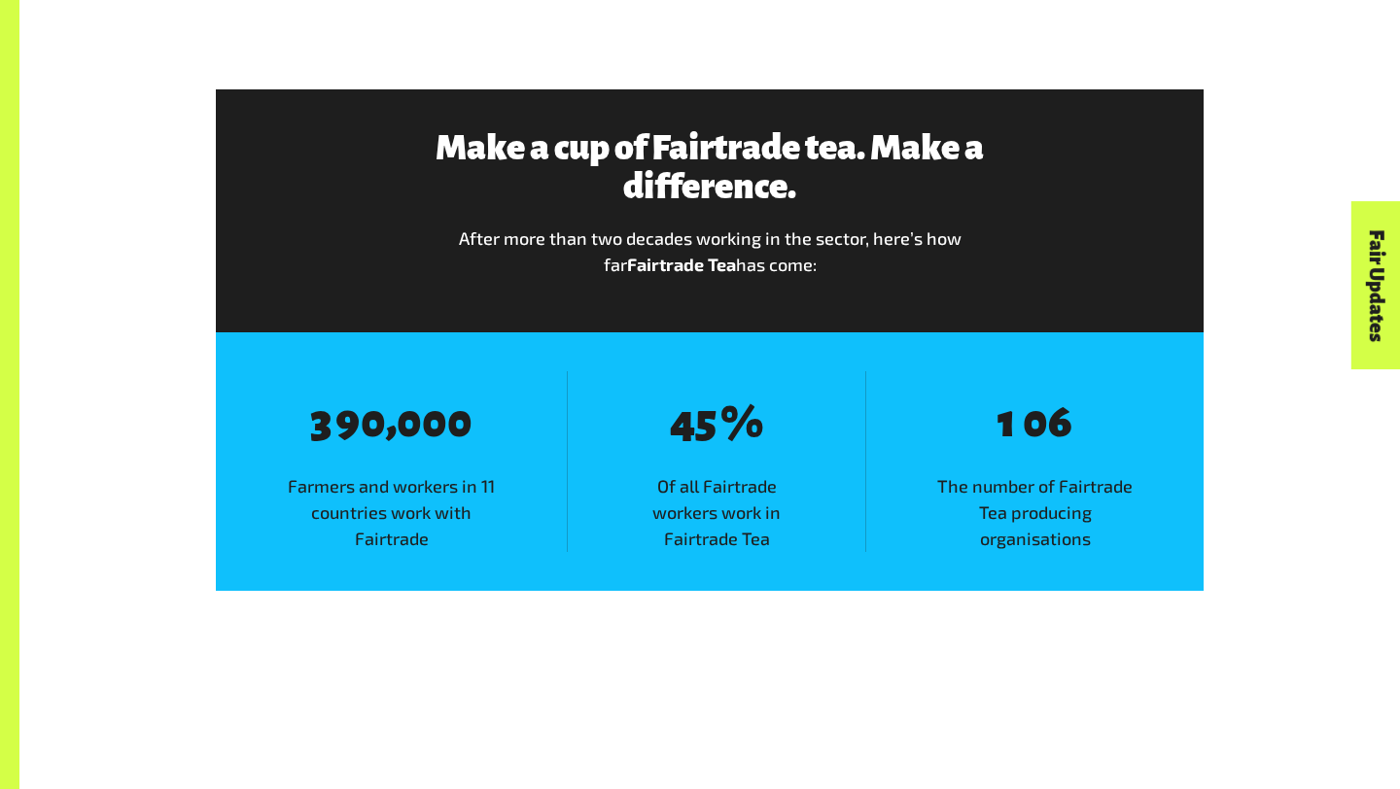
scroll to position [2123, 0]
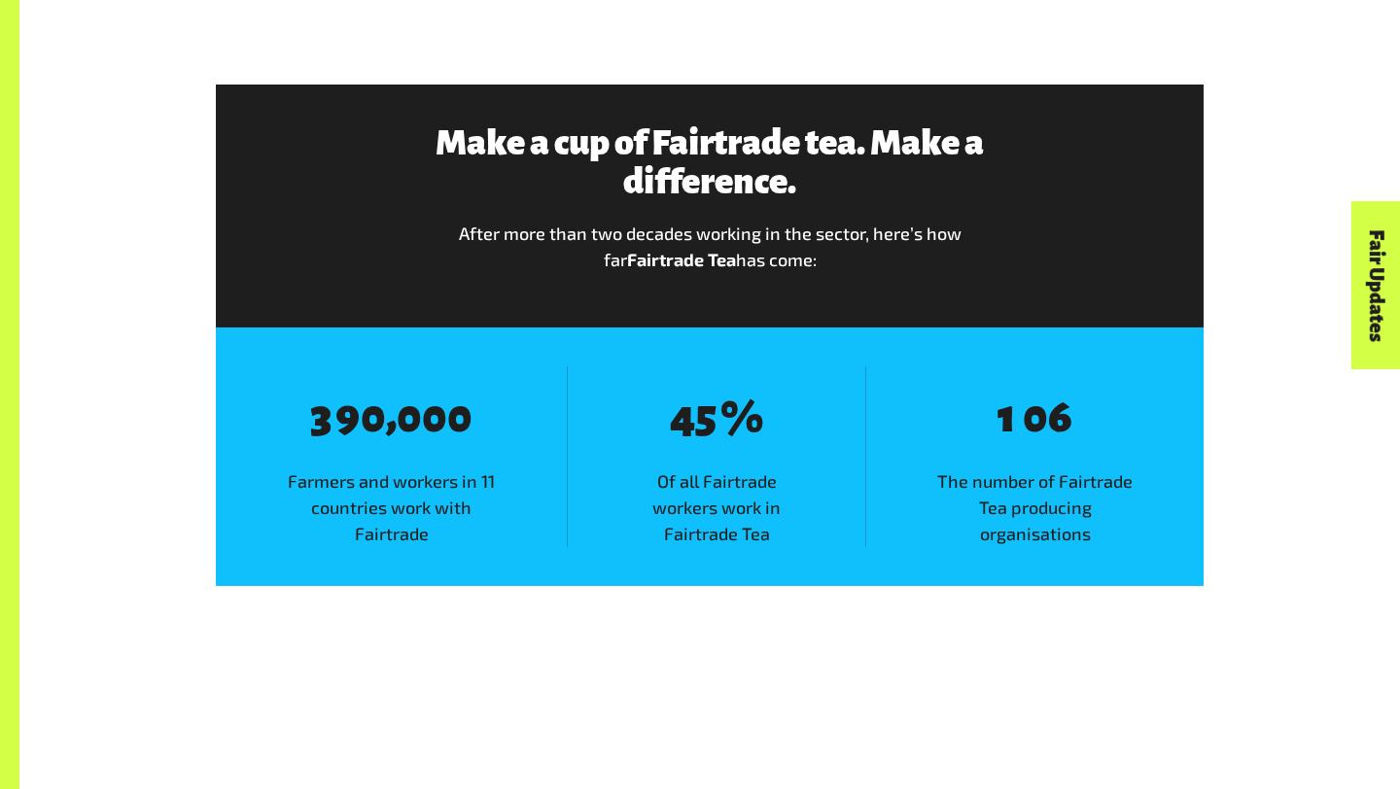
click at [728, 430] on span "%" at bounding box center [741, 418] width 43 height 49
drag, startPoint x: 715, startPoint y: 430, endPoint x: 650, endPoint y: 428, distance: 65.2
click at [650, 428] on span "8 4 8 5 %" at bounding box center [717, 417] width 156 height 53
drag, startPoint x: 683, startPoint y: 418, endPoint x: 720, endPoint y: 418, distance: 36.9
click at [720, 418] on span "8 4 8 5 %" at bounding box center [717, 417] width 156 height 53
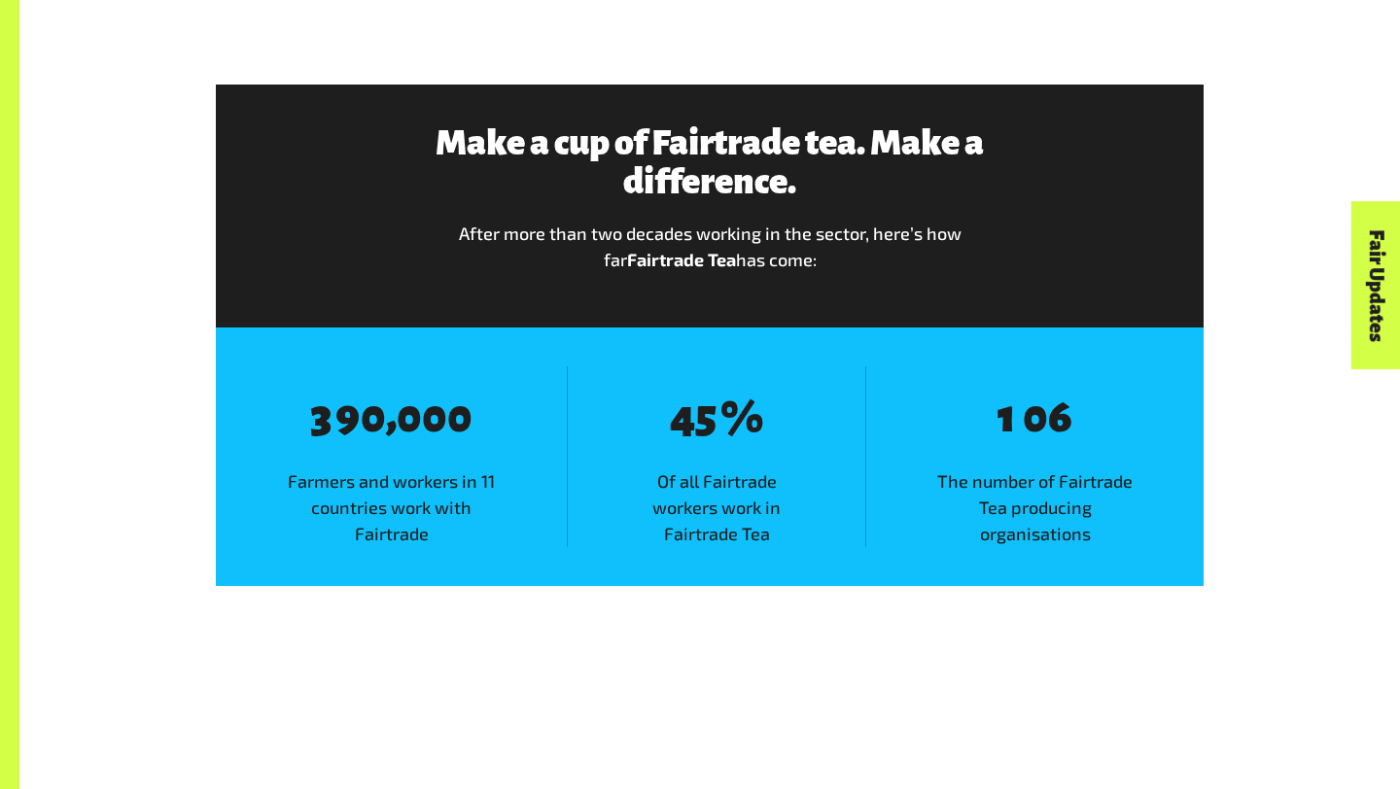
click at [671, 490] on span "Of all Fairtrade workers work in Fairtrade Tea" at bounding box center [716, 508] width 297 height 79
drag, startPoint x: 671, startPoint y: 489, endPoint x: 739, endPoint y: 398, distance: 113.9
click at [739, 398] on div "8 4 8 5 % Of all Fairtrade workers work in [GEOGRAPHIC_DATA] Tea" at bounding box center [716, 456] width 298 height 181
click at [752, 426] on span "%" at bounding box center [741, 418] width 43 height 49
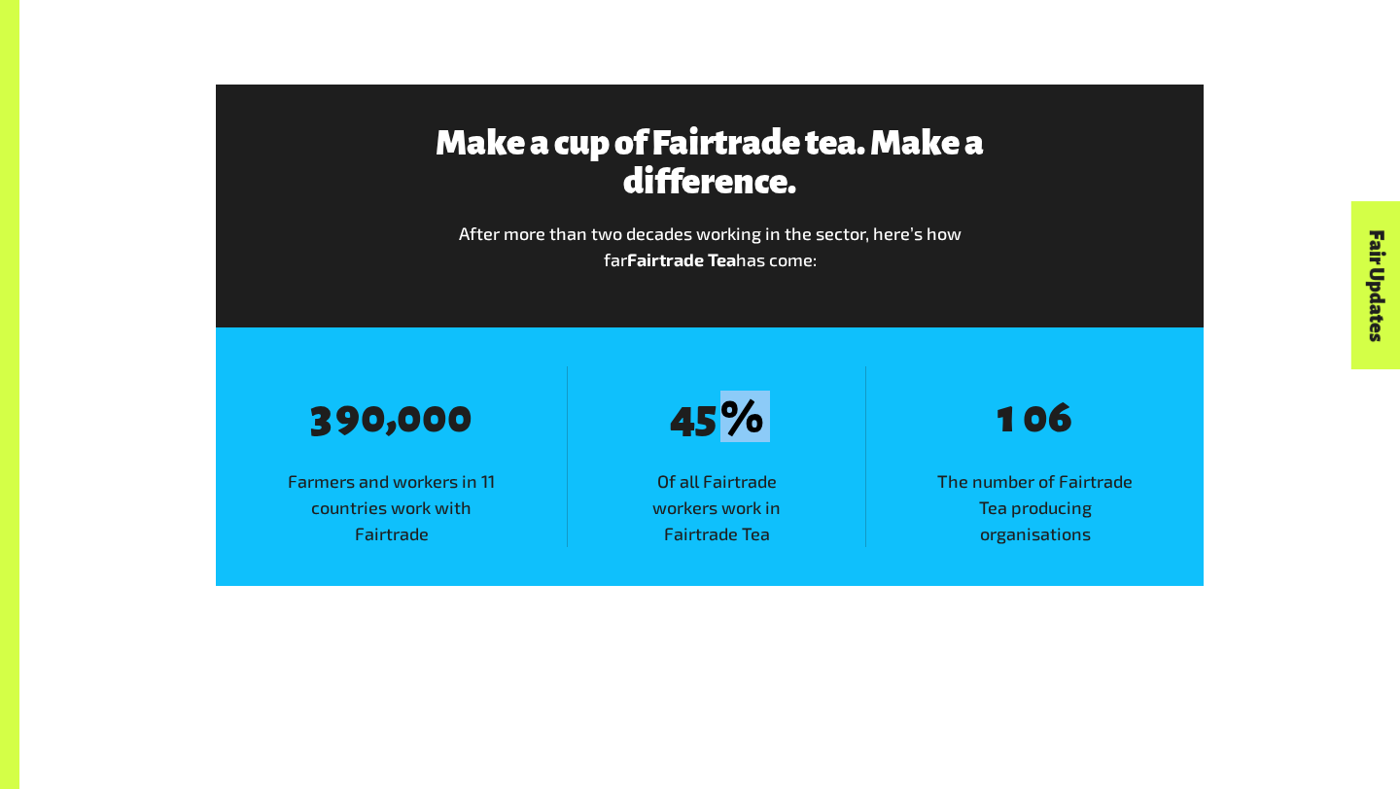
click at [752, 426] on span "%" at bounding box center [741, 418] width 43 height 49
click at [1065, 421] on span "6" at bounding box center [1060, 417] width 25 height 49
click at [1035, 418] on span "0" at bounding box center [1035, 417] width 25 height 49
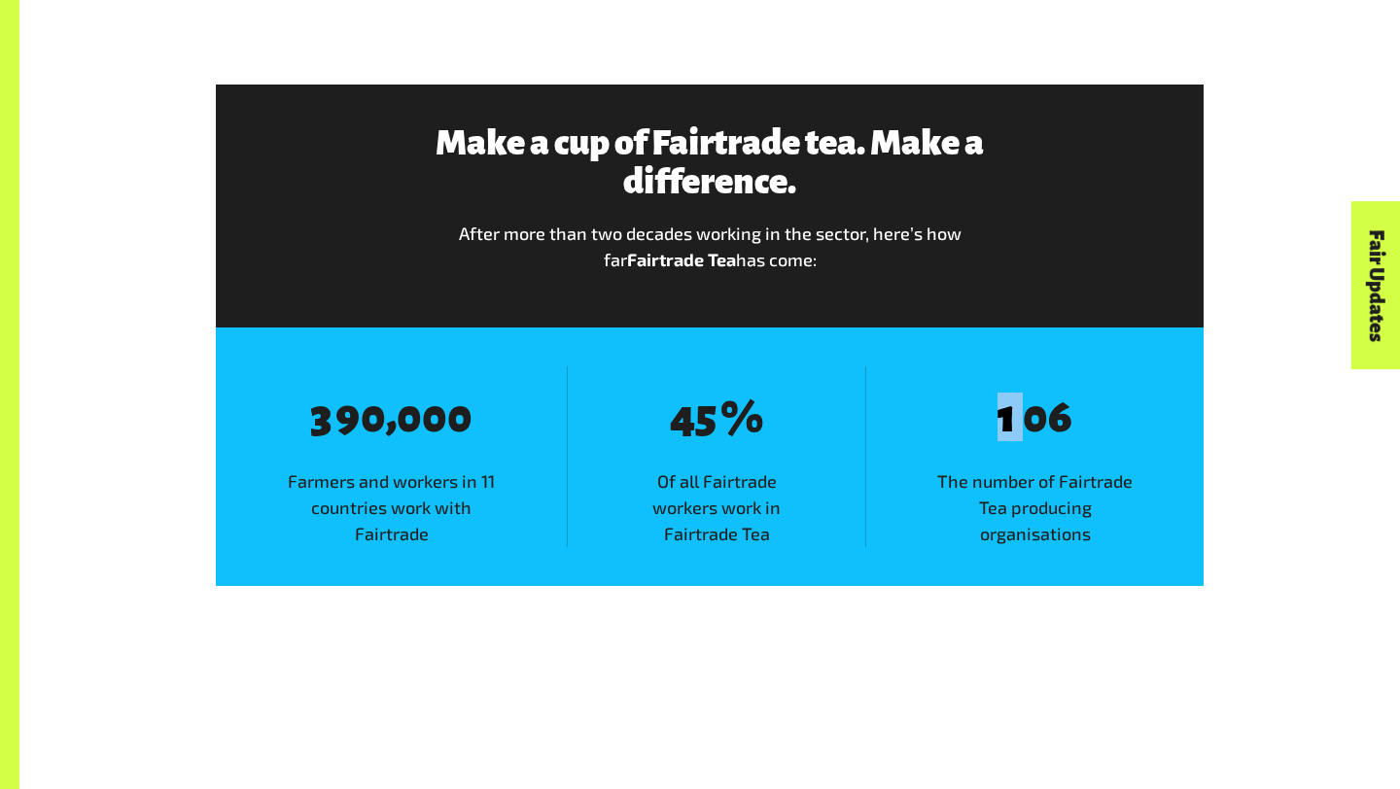
drag, startPoint x: 999, startPoint y: 420, endPoint x: 1036, endPoint y: 419, distance: 37.0
click at [1036, 419] on div "8 1 8 0 8 6" at bounding box center [1035, 417] width 76 height 53
click at [1093, 424] on span "8 1 8 0 8 6" at bounding box center [1035, 417] width 138 height 53
drag, startPoint x: 1068, startPoint y: 420, endPoint x: 994, endPoint y: 419, distance: 73.9
click at [994, 419] on span "8 1 8 0 8 6" at bounding box center [1035, 417] width 138 height 53
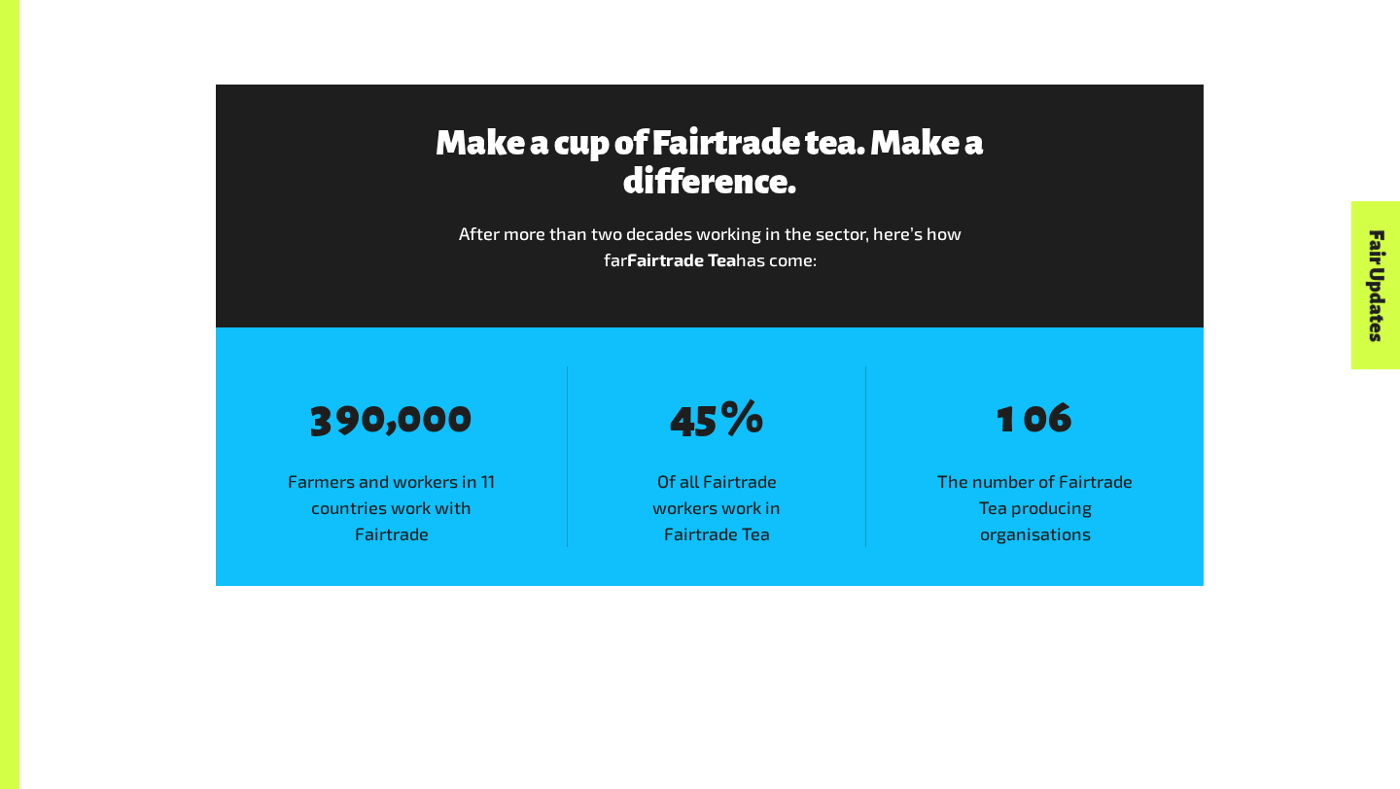
click at [1146, 409] on div "8 1 8 0 8 6 The number of Fairtrade Tea producing organisations" at bounding box center [1034, 456] width 338 height 181
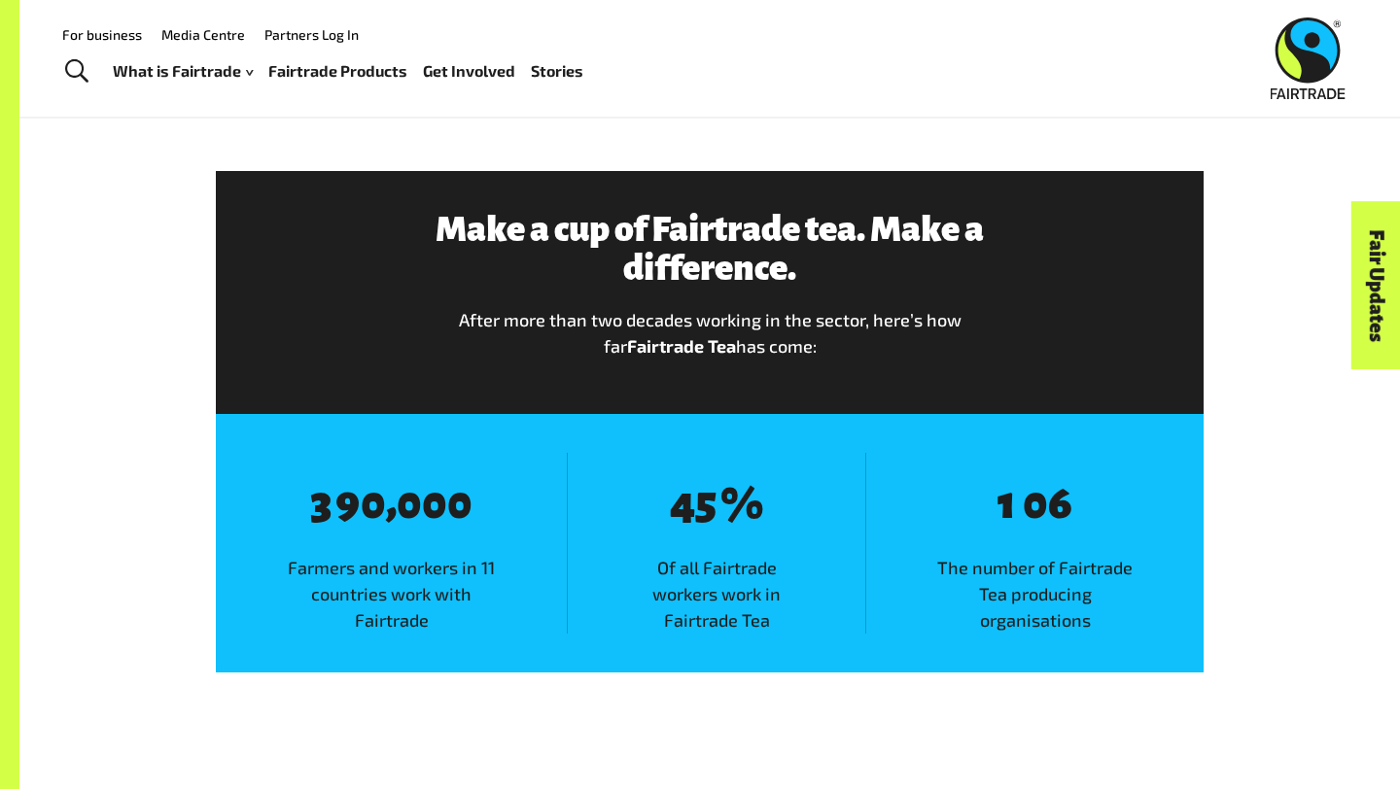
scroll to position [2035, 0]
